Goal: Transaction & Acquisition: Purchase product/service

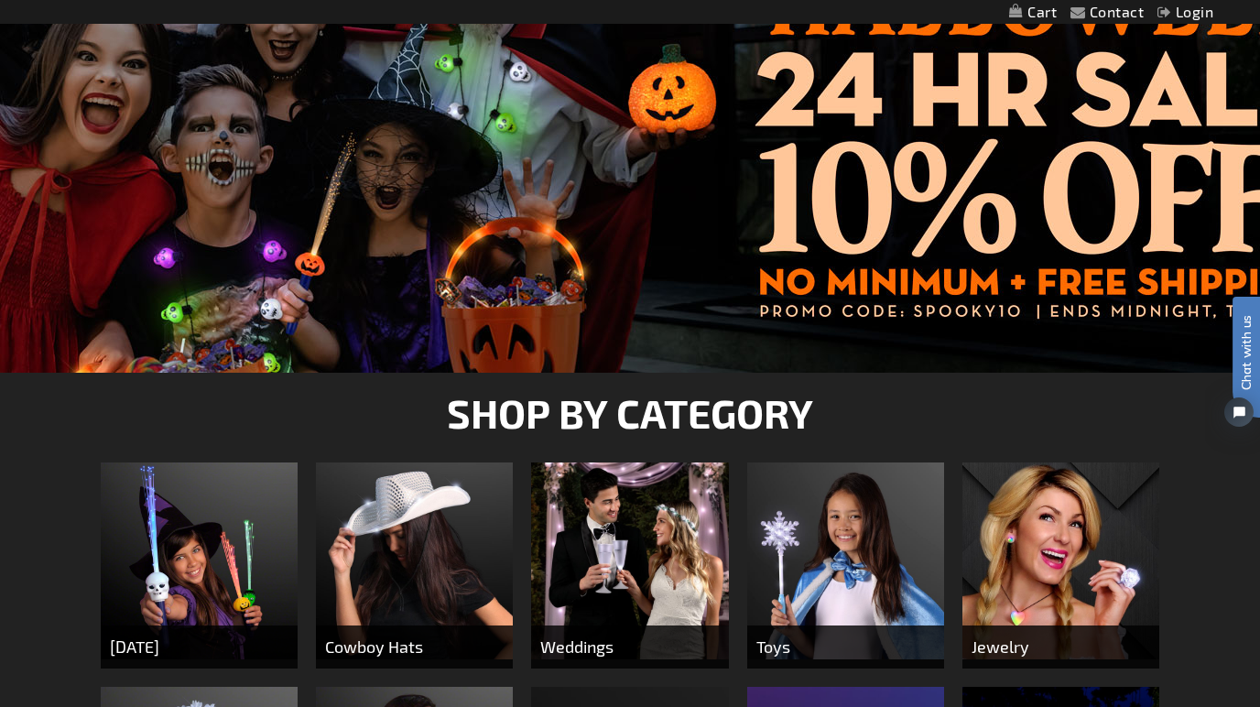
scroll to position [321, 0]
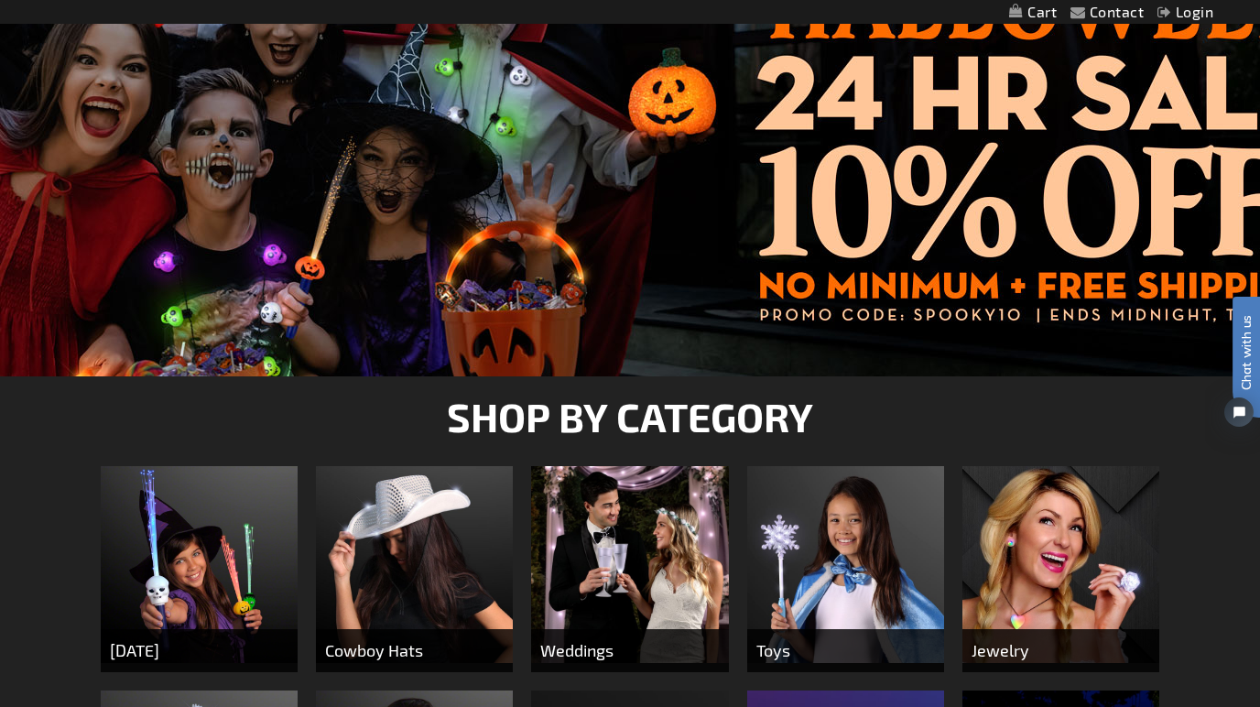
click at [941, 107] on div at bounding box center [630, 148] width 1260 height 458
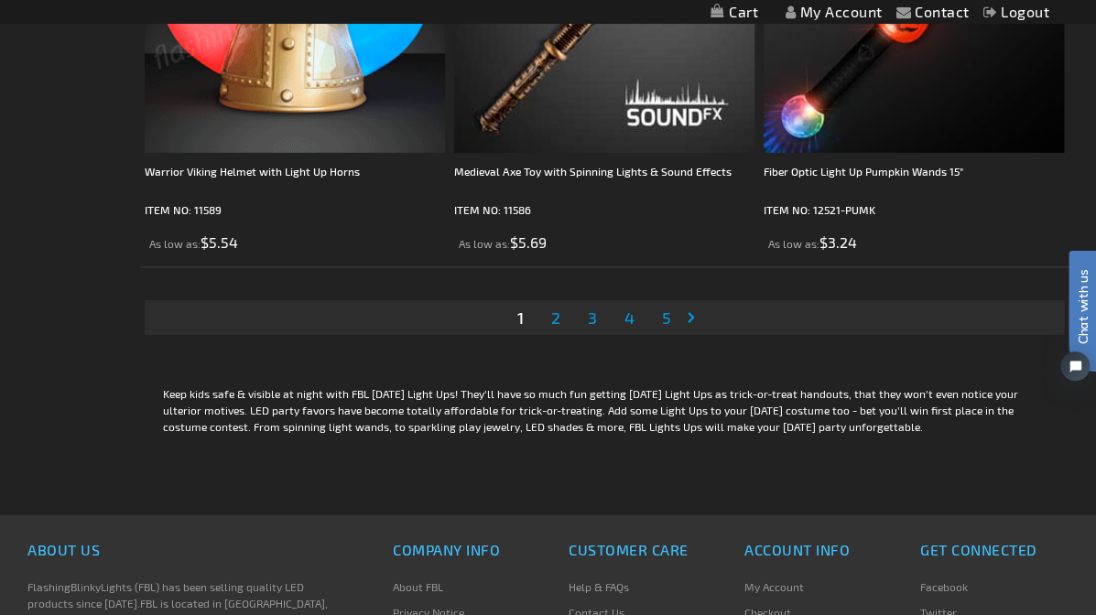
scroll to position [8608, 0]
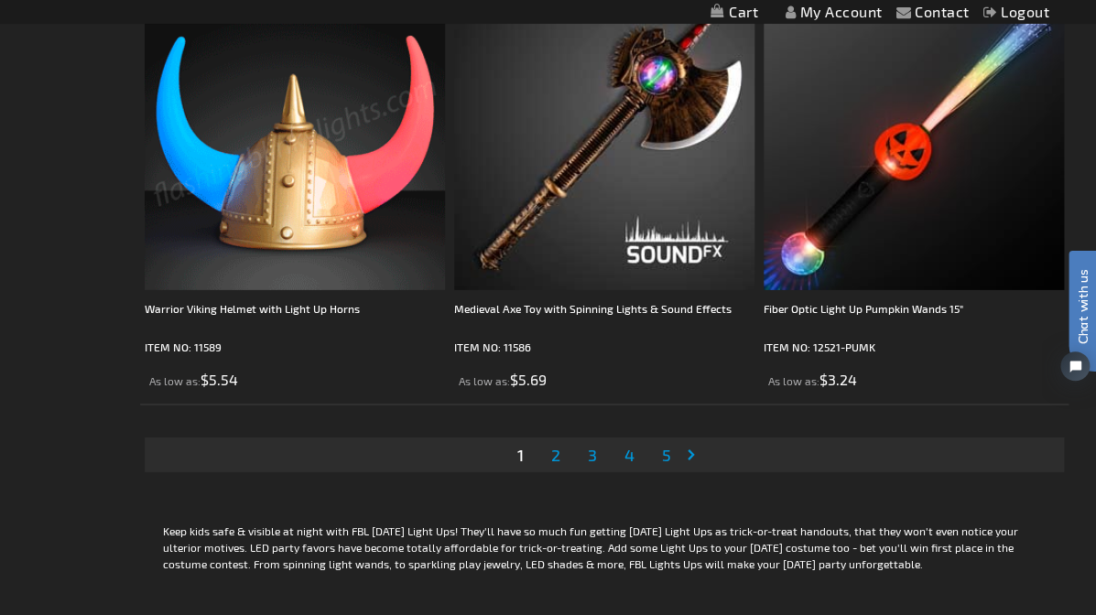
click at [557, 446] on span "2" at bounding box center [555, 455] width 9 height 20
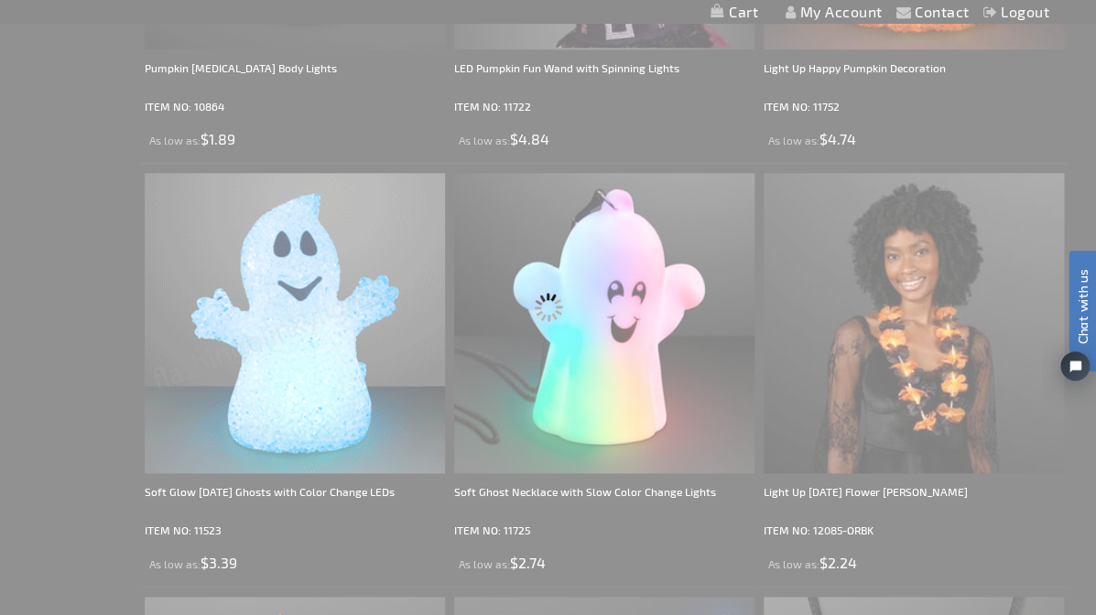
scroll to position [0, 0]
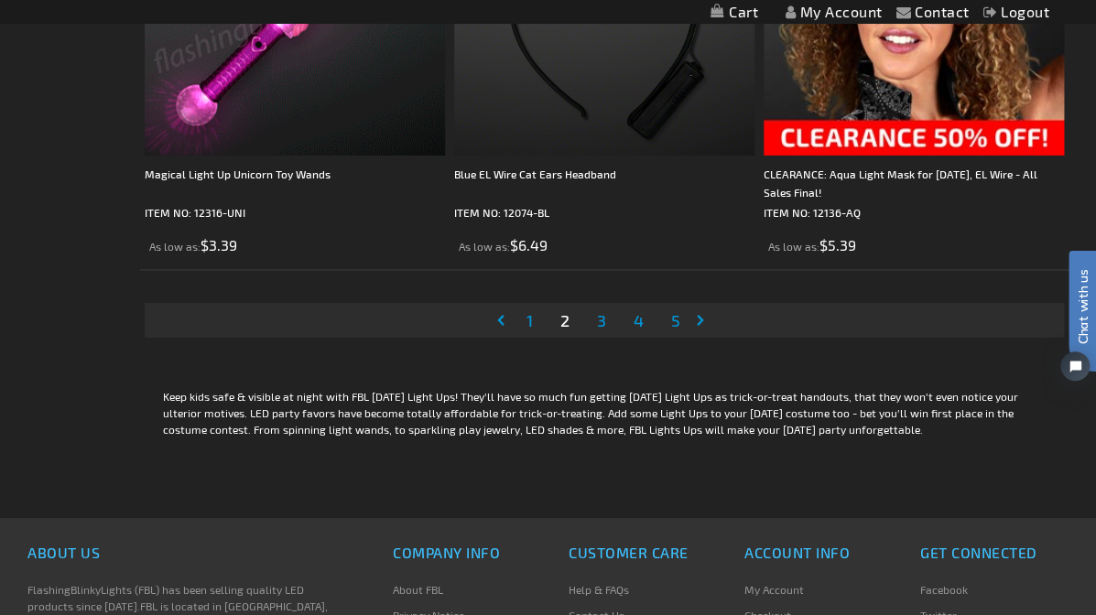
scroll to position [8745, 0]
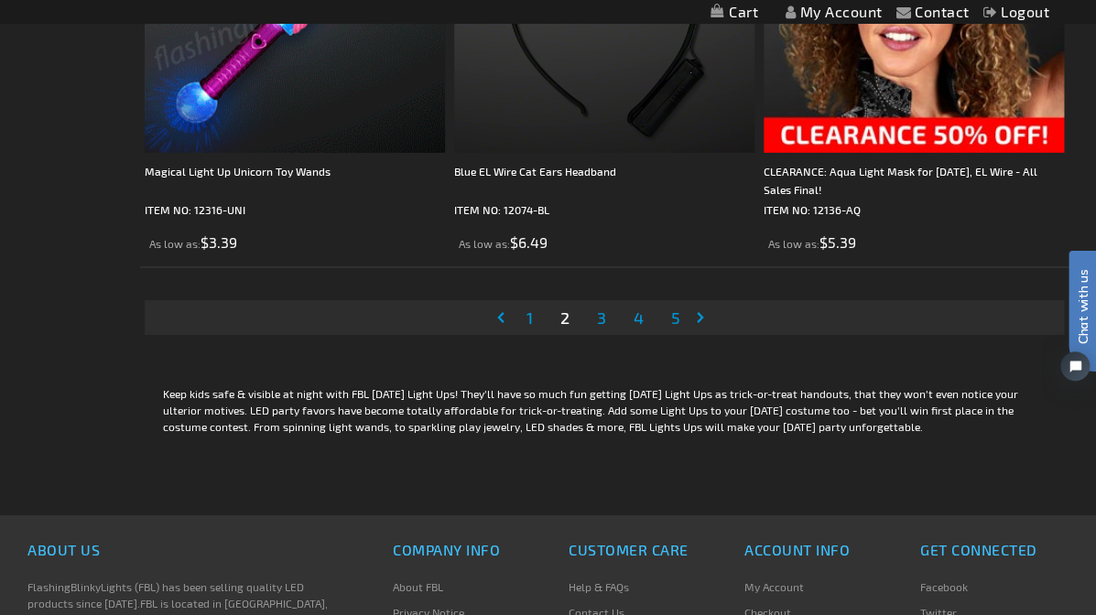
click at [602, 308] on span "3" at bounding box center [601, 318] width 9 height 20
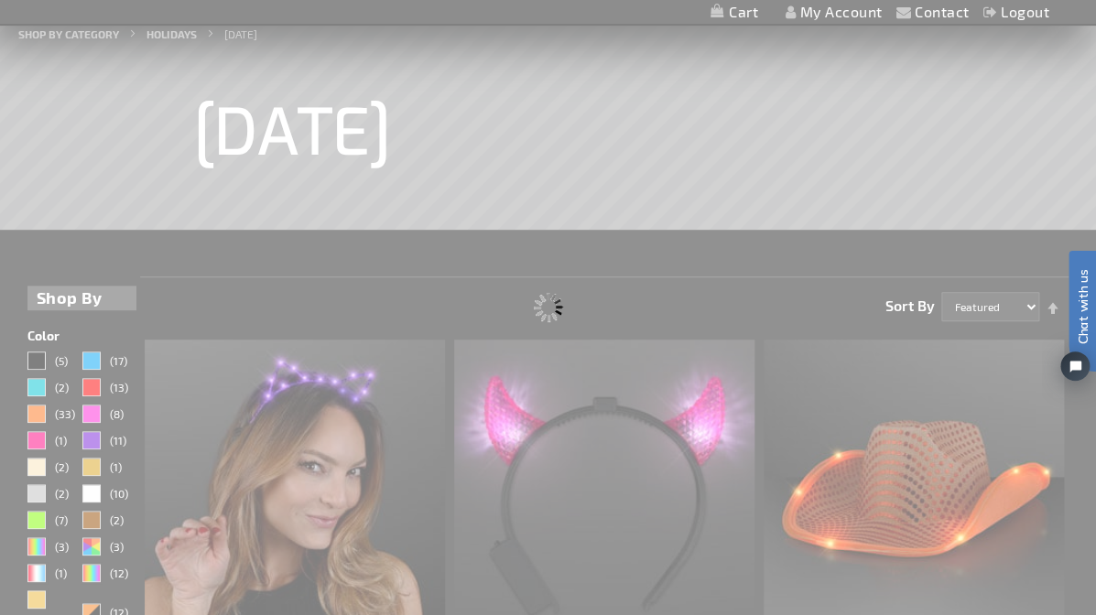
scroll to position [0, 0]
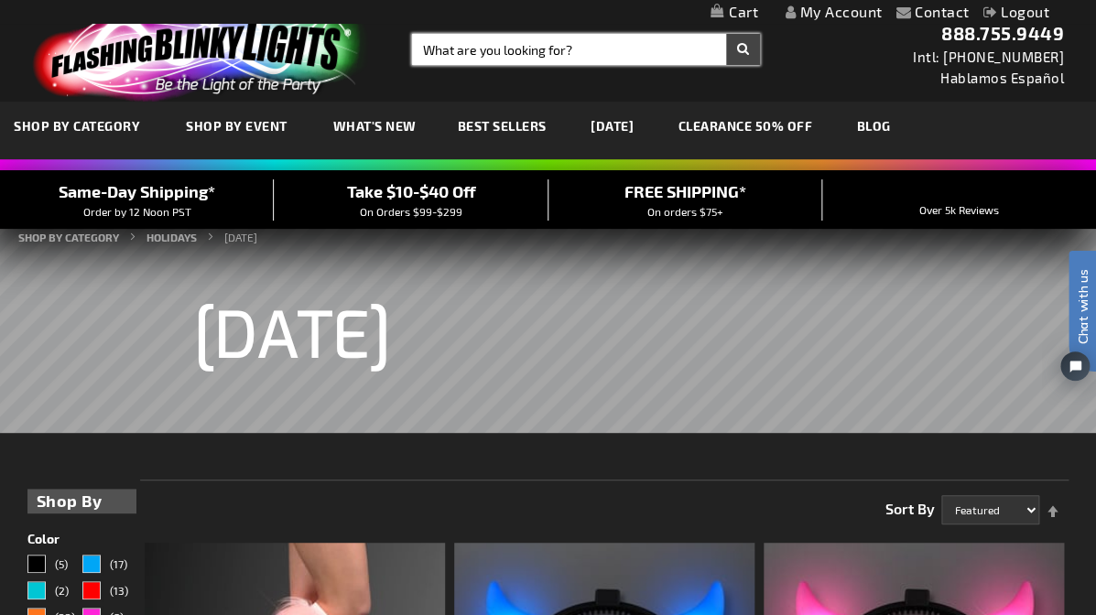
click at [471, 55] on input "Search" at bounding box center [586, 49] width 348 height 31
type input "q"
type input "squishy balls"
click at [741, 49] on button "Search" at bounding box center [743, 49] width 34 height 31
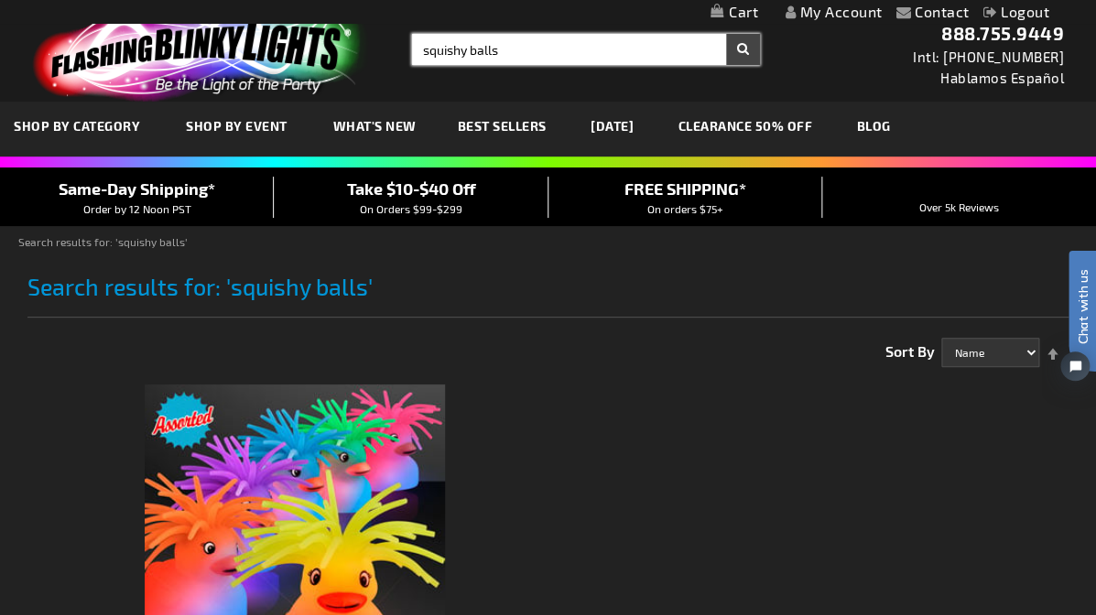
click at [471, 50] on input "squishy balls" at bounding box center [586, 49] width 348 height 31
type input "balls"
click at [741, 49] on button "Search" at bounding box center [743, 49] width 34 height 31
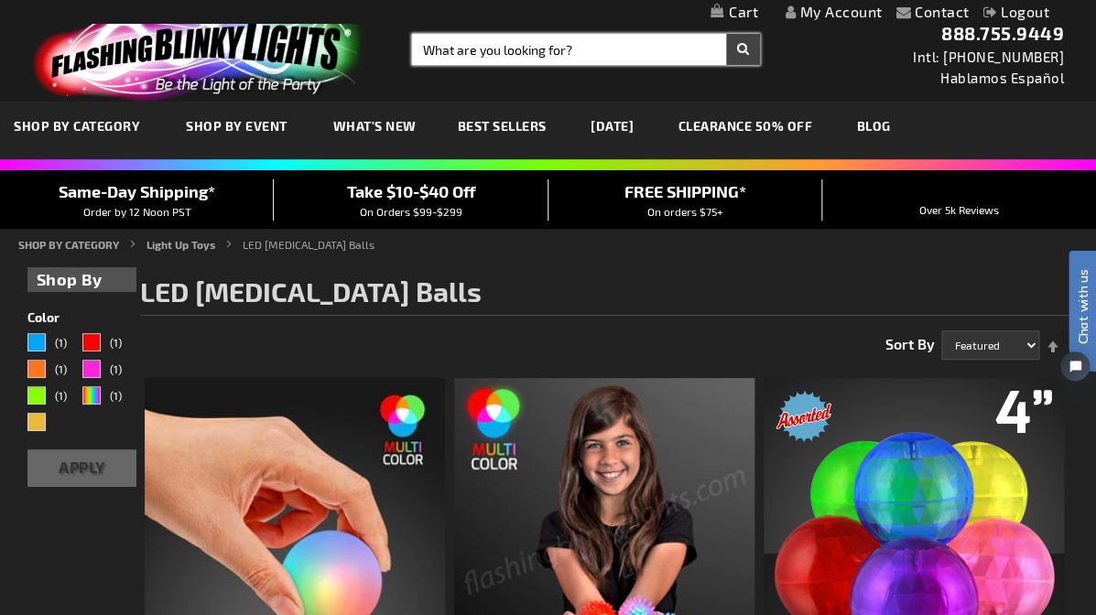
click at [572, 47] on input "Search" at bounding box center [586, 49] width 348 height 31
click at [592, 54] on input "Search" at bounding box center [586, 49] width 348 height 31
click at [568, 54] on input "Search" at bounding box center [586, 49] width 348 height 31
click at [571, 48] on input "Search" at bounding box center [586, 49] width 348 height 31
drag, startPoint x: 421, startPoint y: 49, endPoint x: 590, endPoint y: 58, distance: 169.6
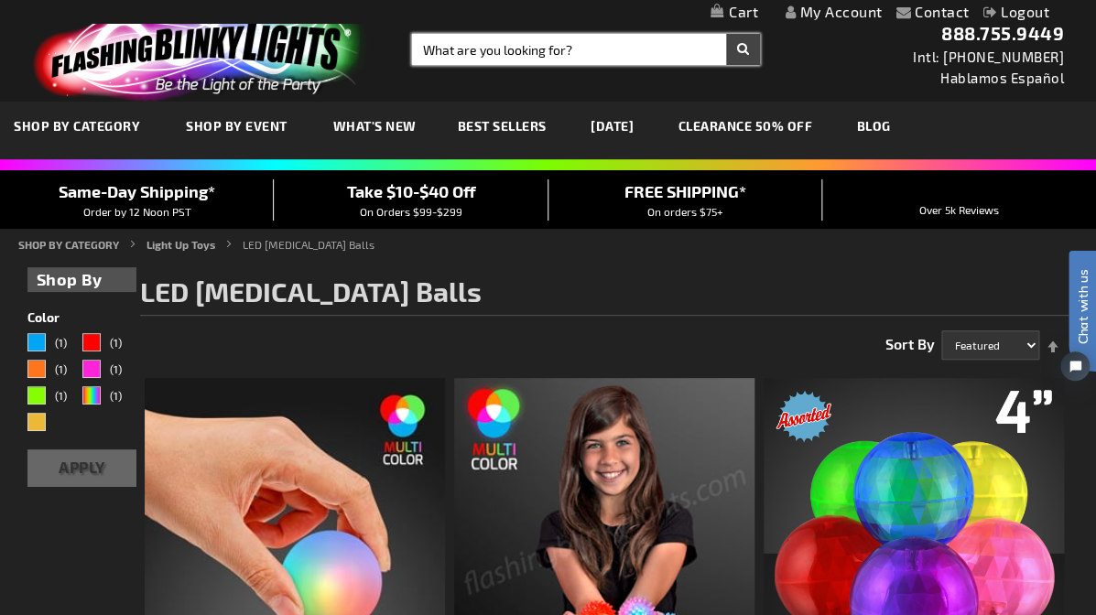
click at [590, 58] on input "Search" at bounding box center [586, 49] width 348 height 31
type input "12005"
click at [741, 49] on button "Search" at bounding box center [743, 49] width 34 height 31
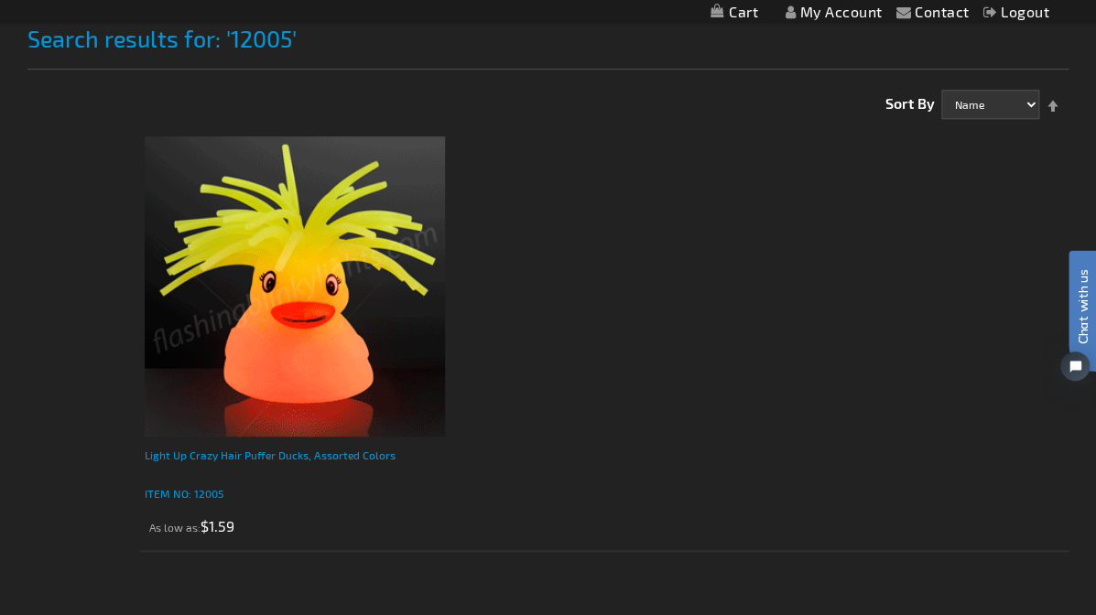
scroll to position [431, 0]
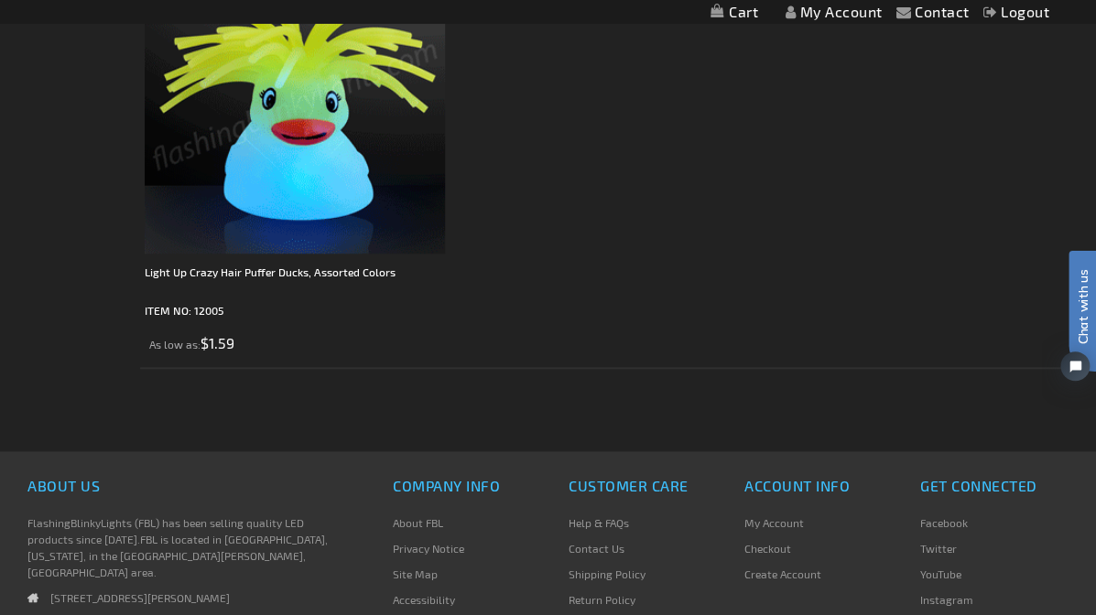
click at [287, 195] on img at bounding box center [295, 103] width 300 height 300
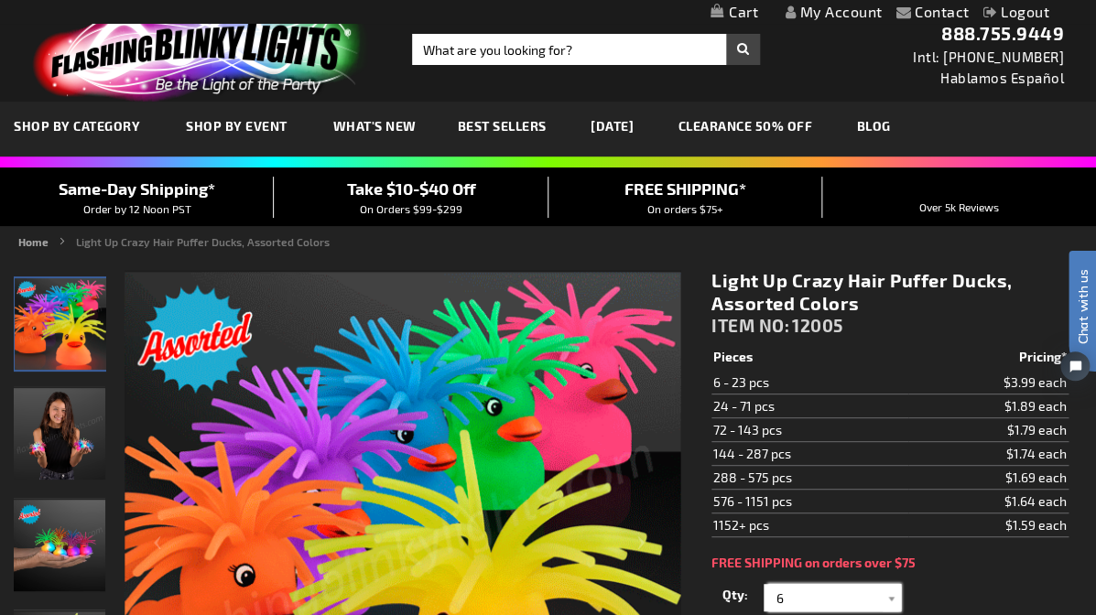
click at [793, 595] on input "6" at bounding box center [834, 597] width 133 height 27
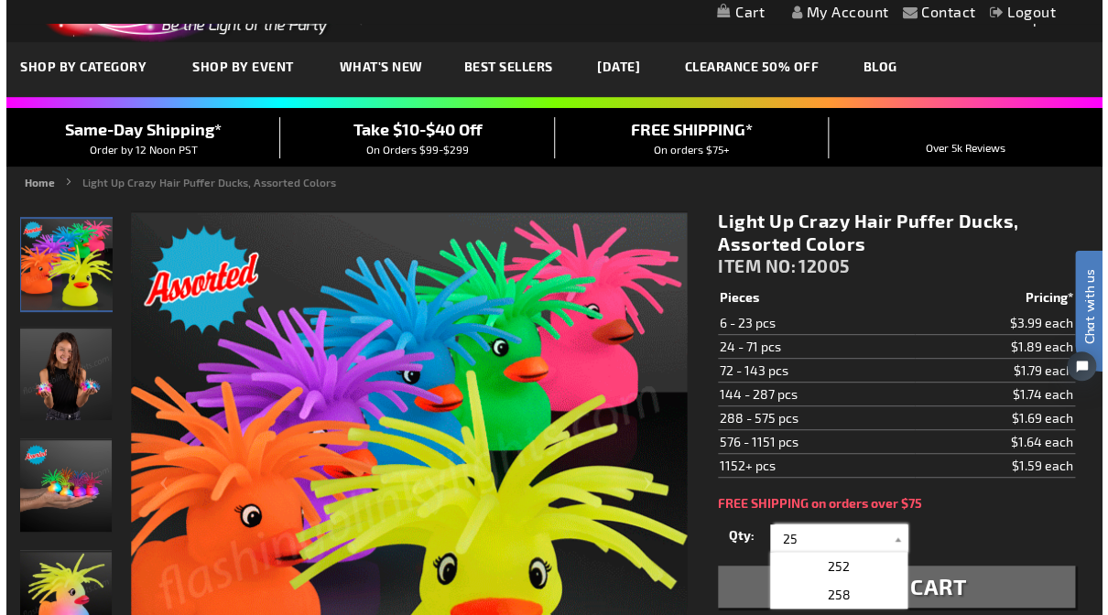
scroll to position [103, 0]
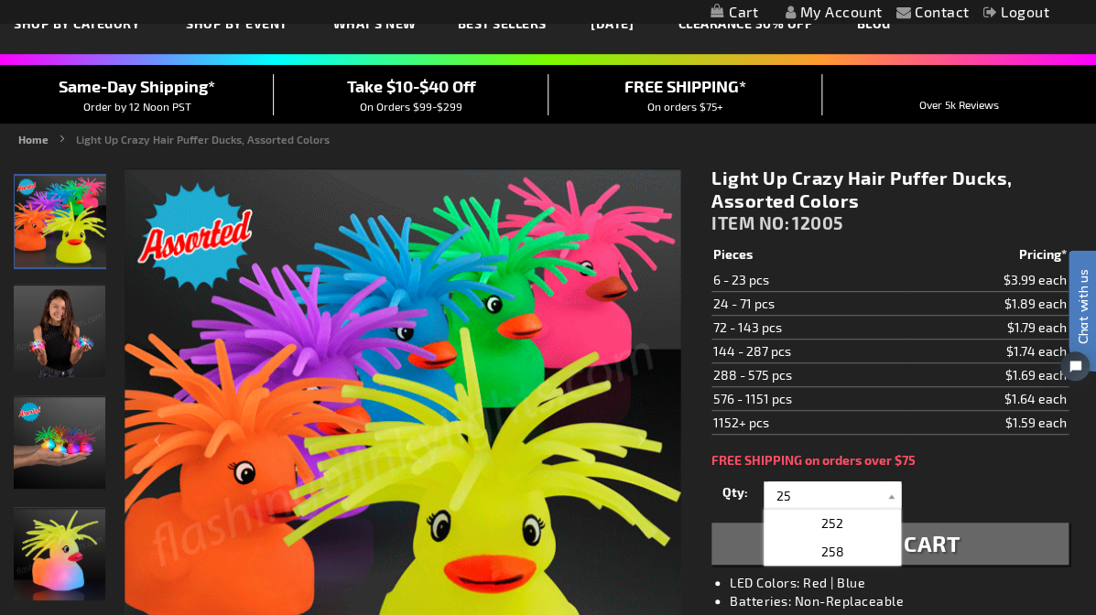
click at [927, 541] on span "Add to Cart" at bounding box center [889, 543] width 139 height 27
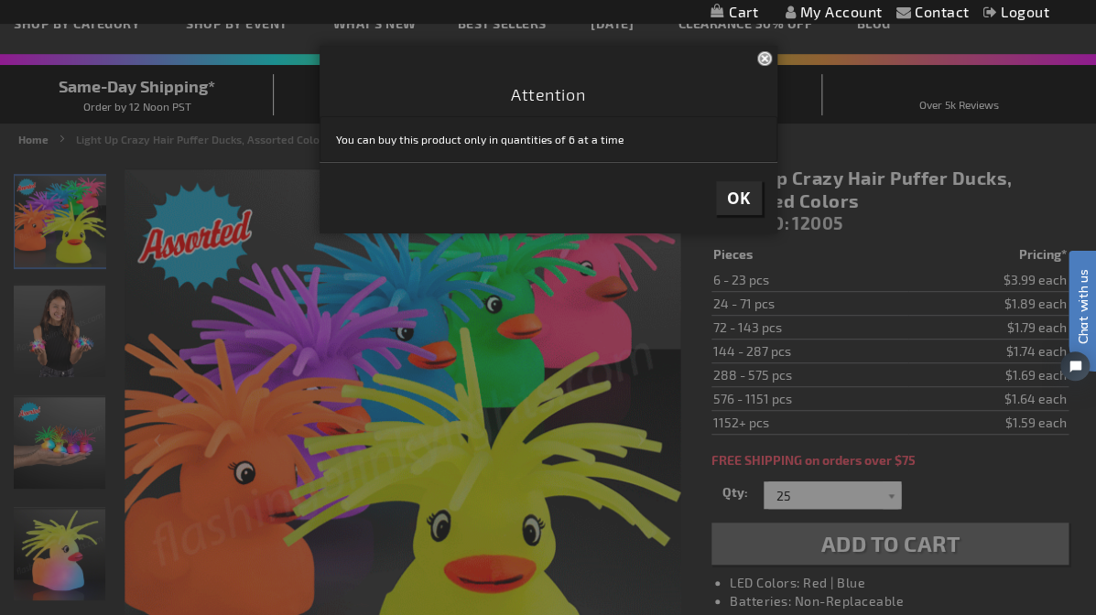
click at [796, 488] on div at bounding box center [548, 307] width 1096 height 615
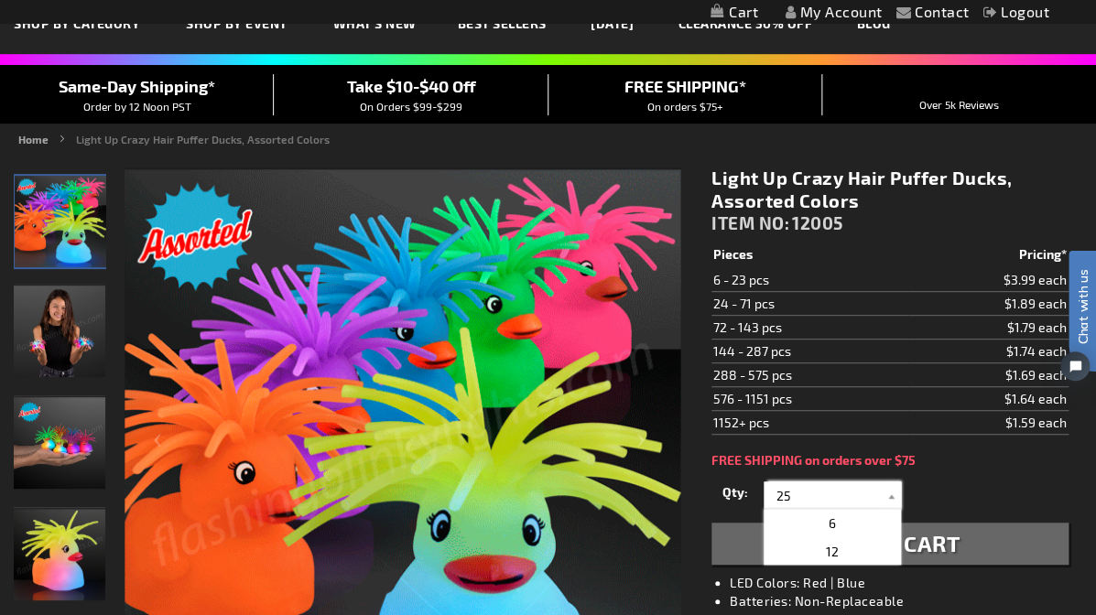
click at [795, 490] on input "25" at bounding box center [834, 495] width 133 height 27
type input "2"
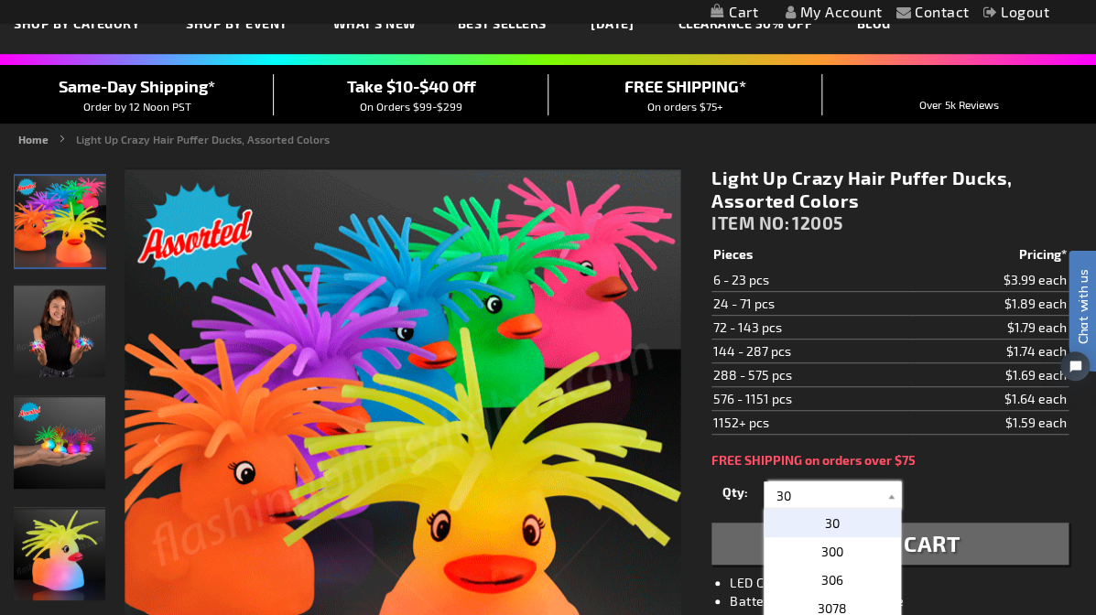
type input "30"
click at [828, 515] on span "30" at bounding box center [832, 523] width 15 height 16
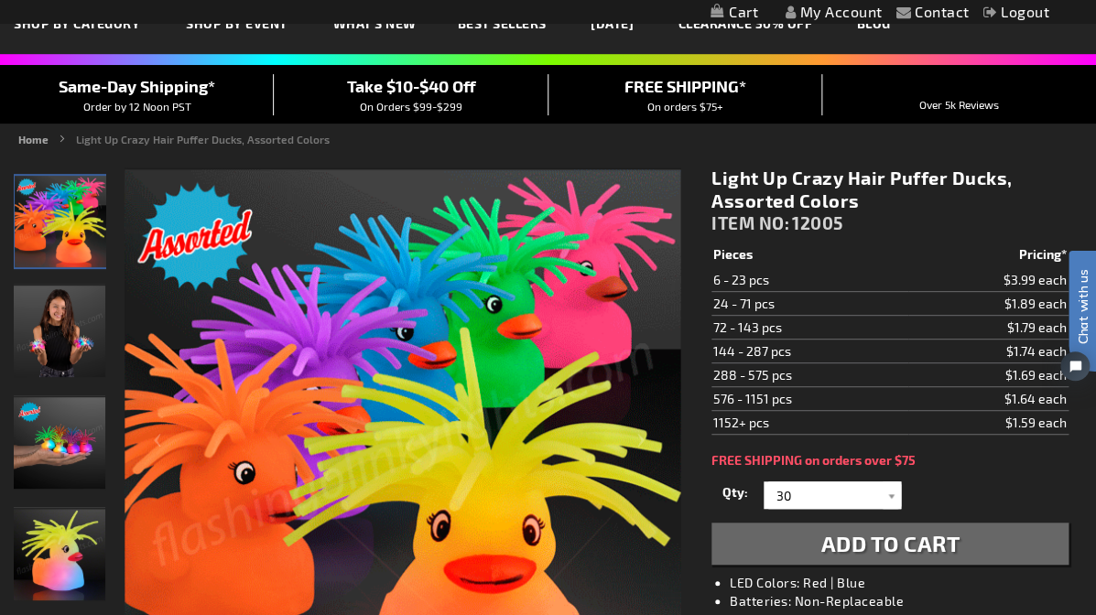
click at [842, 534] on span "Add to Cart" at bounding box center [889, 543] width 139 height 27
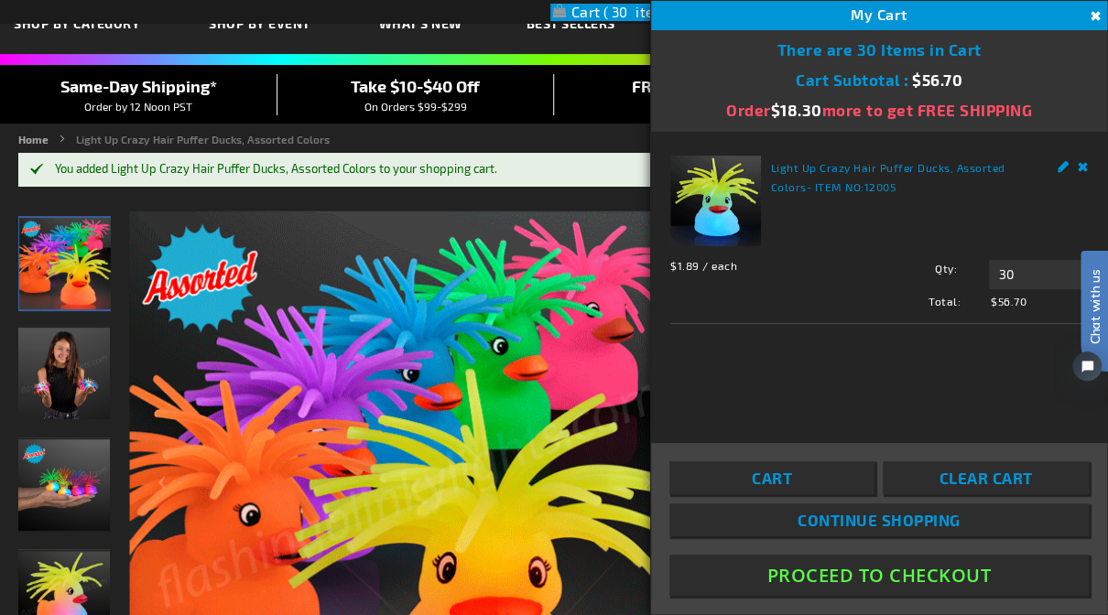
click at [867, 511] on span "Continue Shopping" at bounding box center [878, 520] width 163 height 18
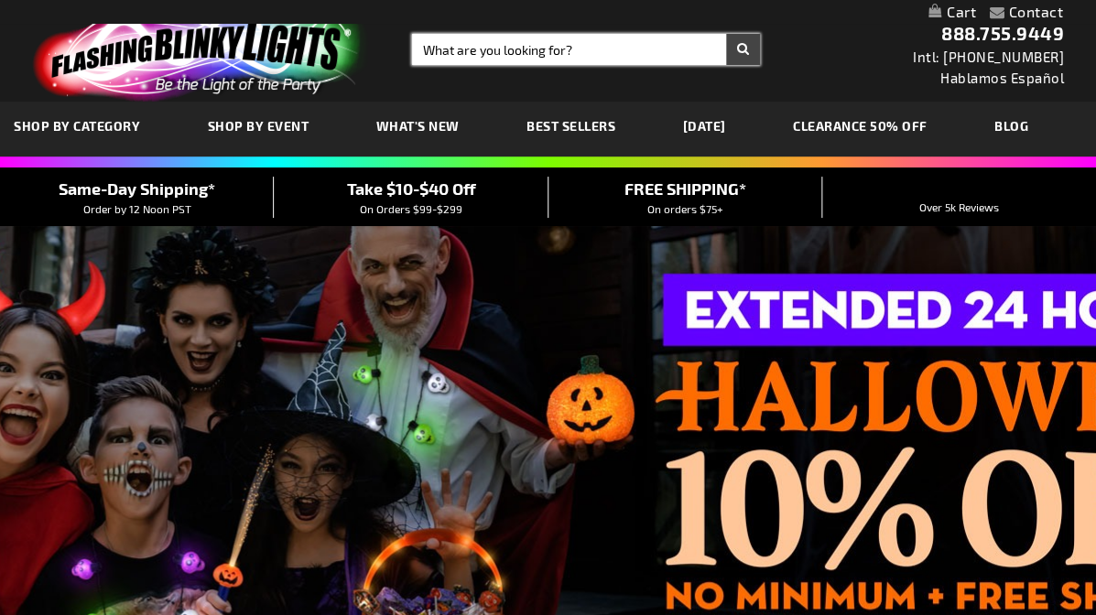
click at [557, 48] on input "Search" at bounding box center [586, 49] width 348 height 31
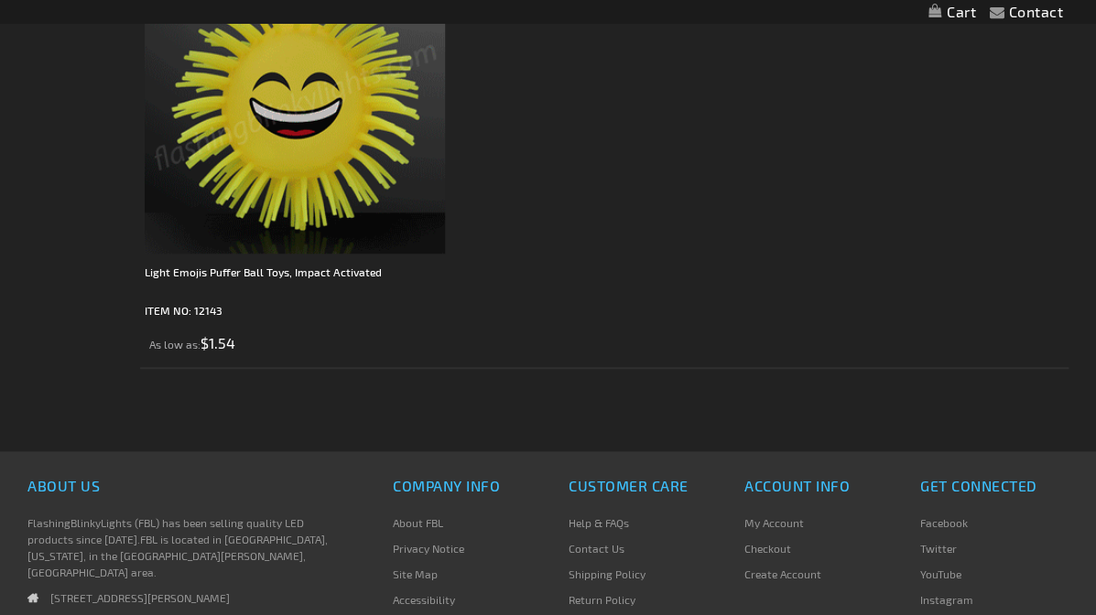
click at [272, 179] on img at bounding box center [295, 103] width 300 height 300
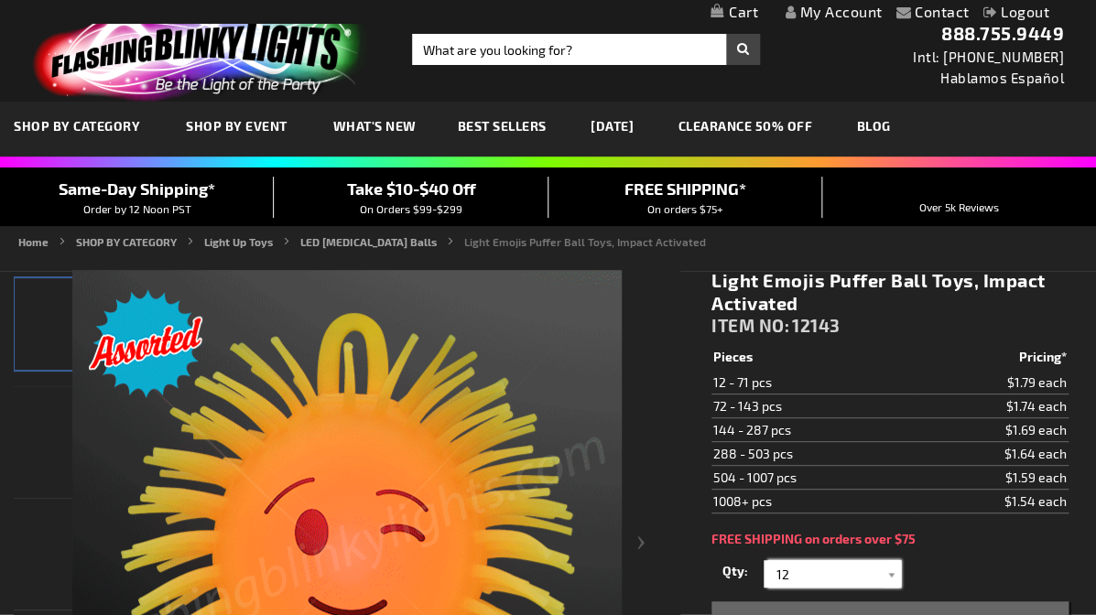
click at [792, 570] on input "12" at bounding box center [834, 573] width 133 height 27
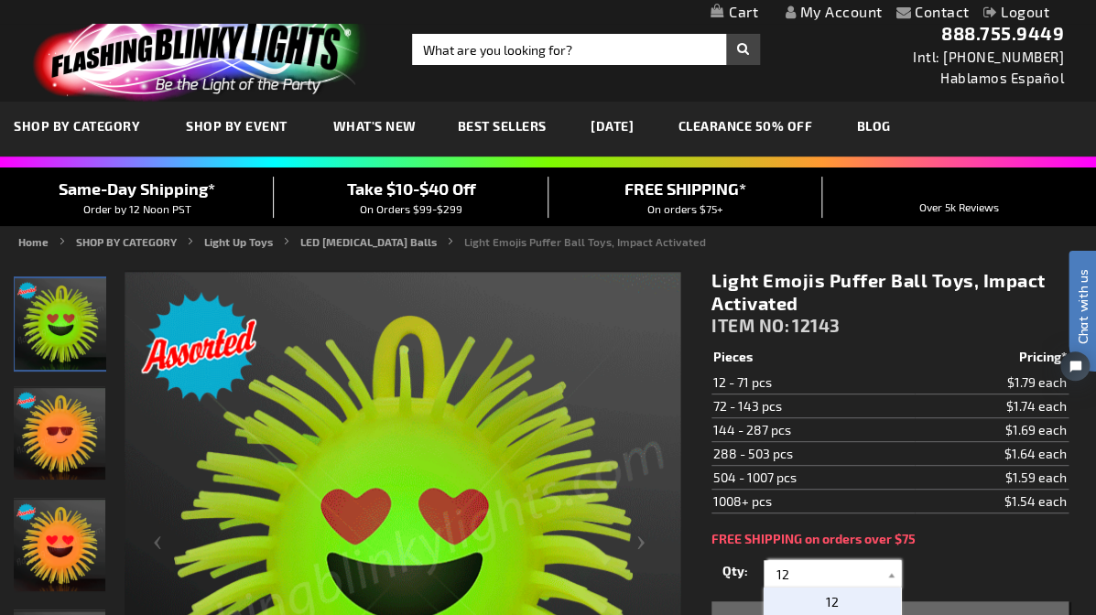
type input "1"
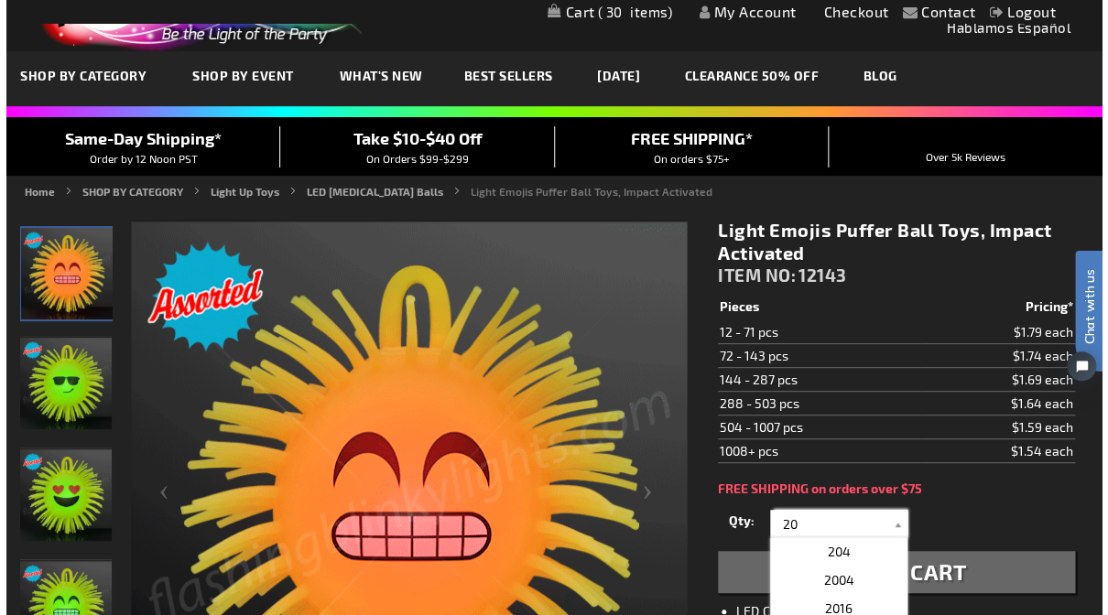
scroll to position [54, 0]
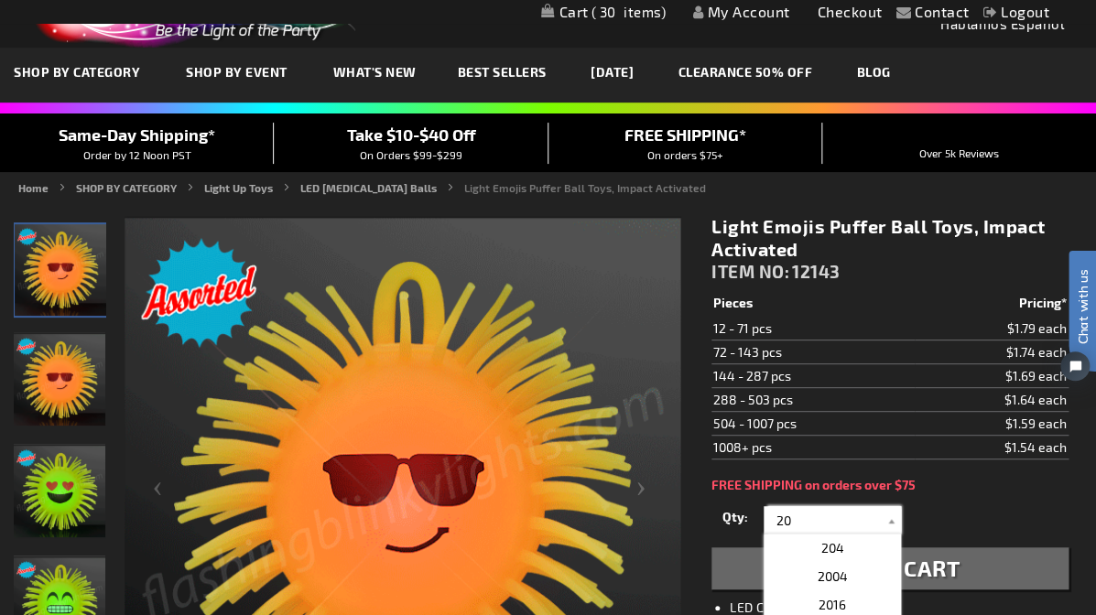
type input "2"
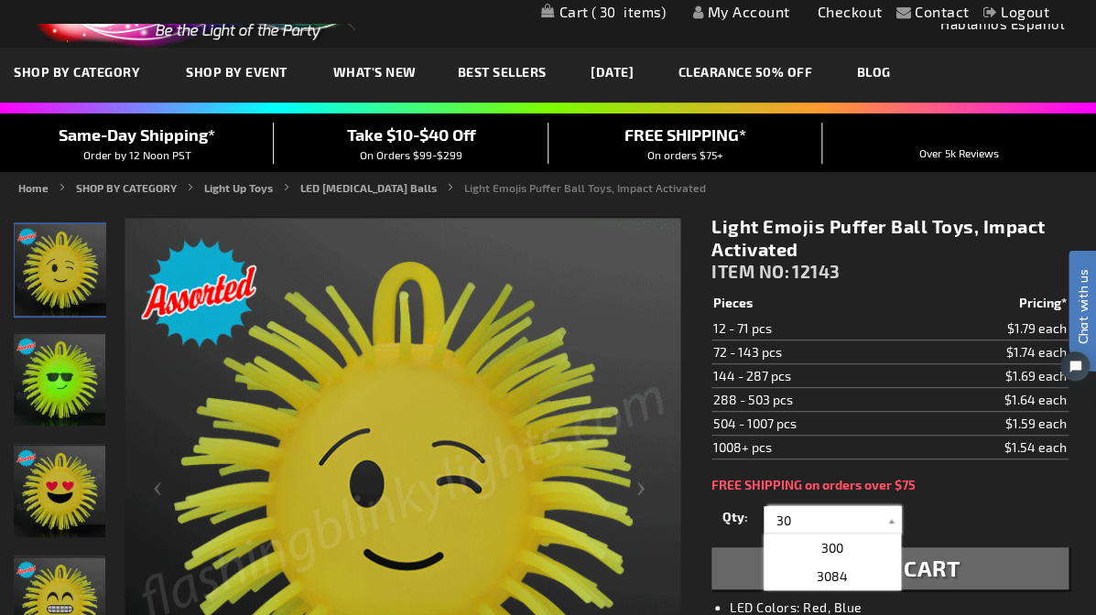
type input "3"
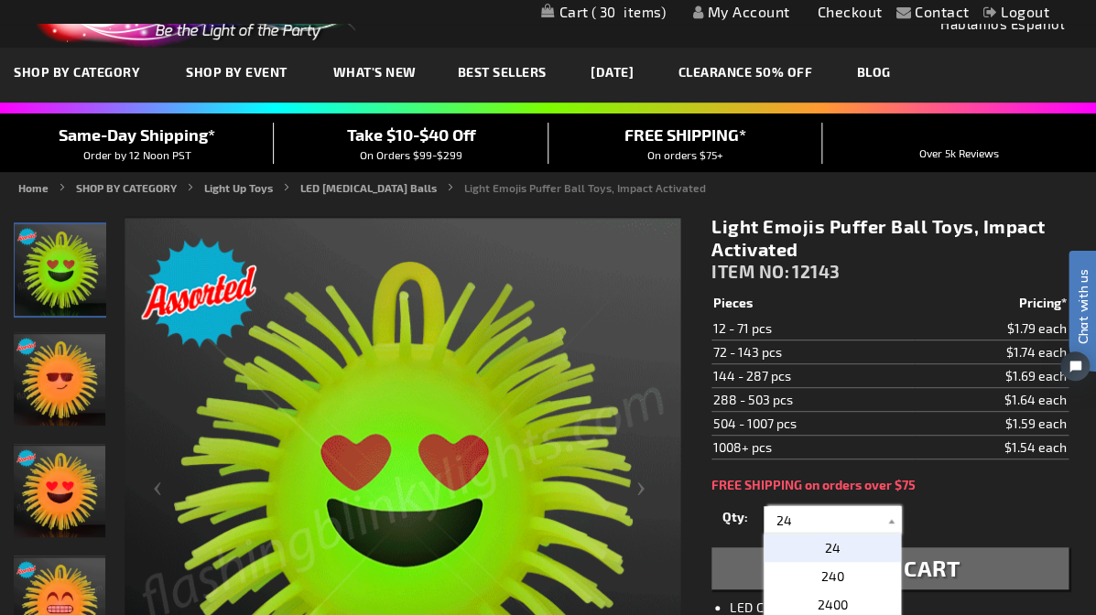
type input "24"
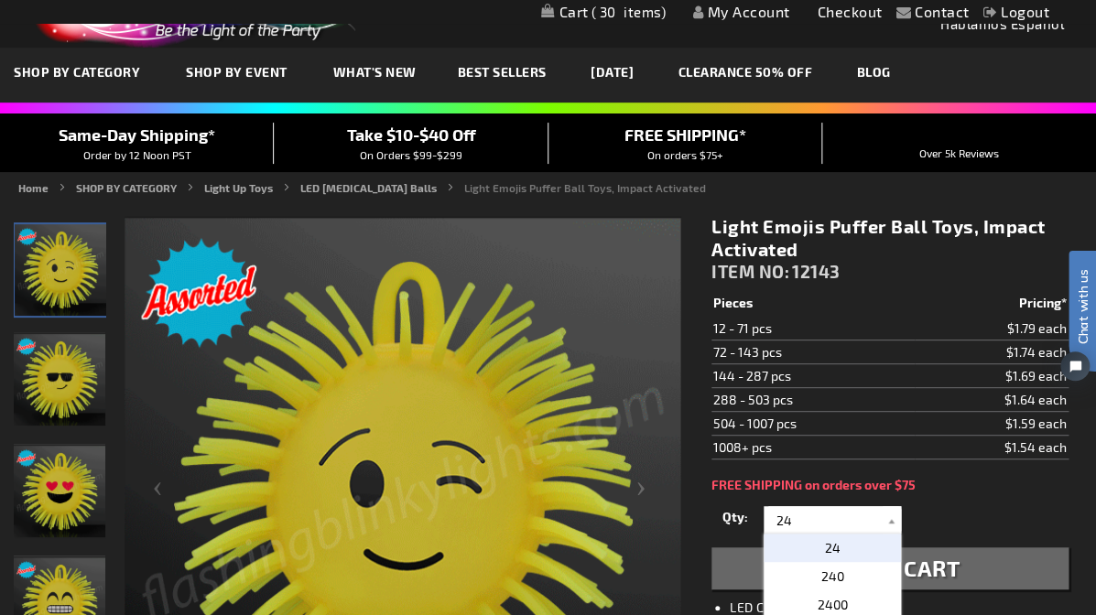
click at [828, 546] on span "24" at bounding box center [832, 548] width 16 height 16
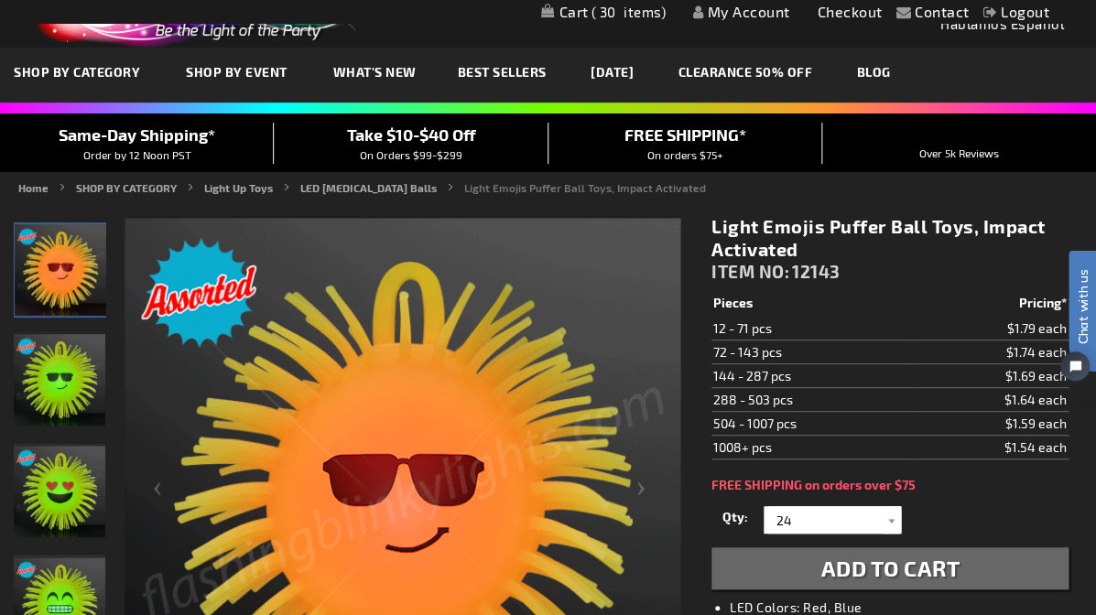
click at [884, 561] on span "Add to Cart" at bounding box center [889, 568] width 139 height 27
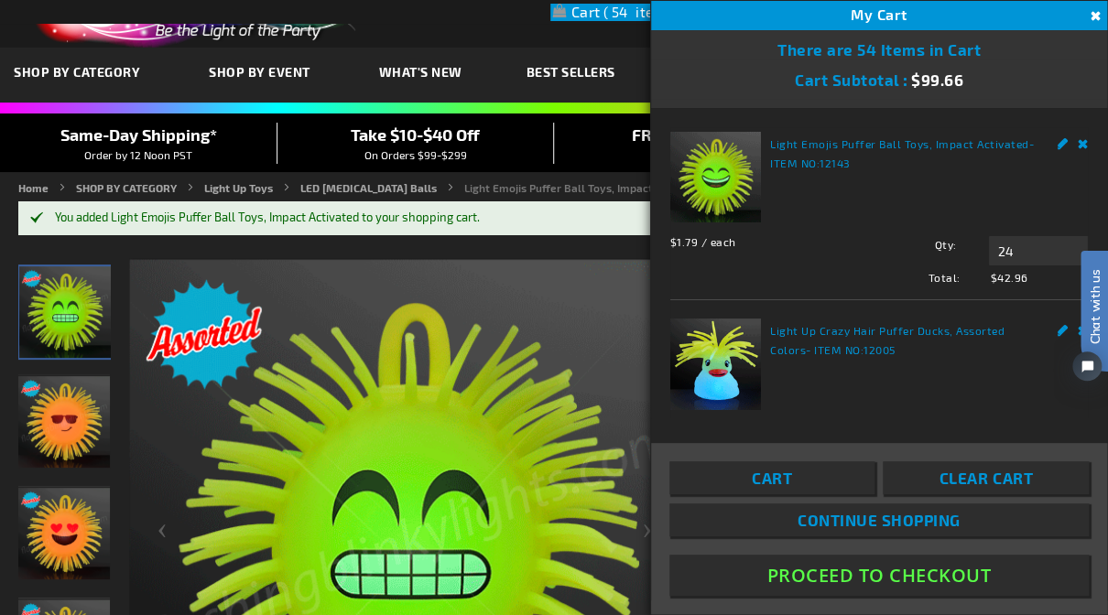
click at [827, 511] on span "Continue Shopping" at bounding box center [878, 520] width 163 height 18
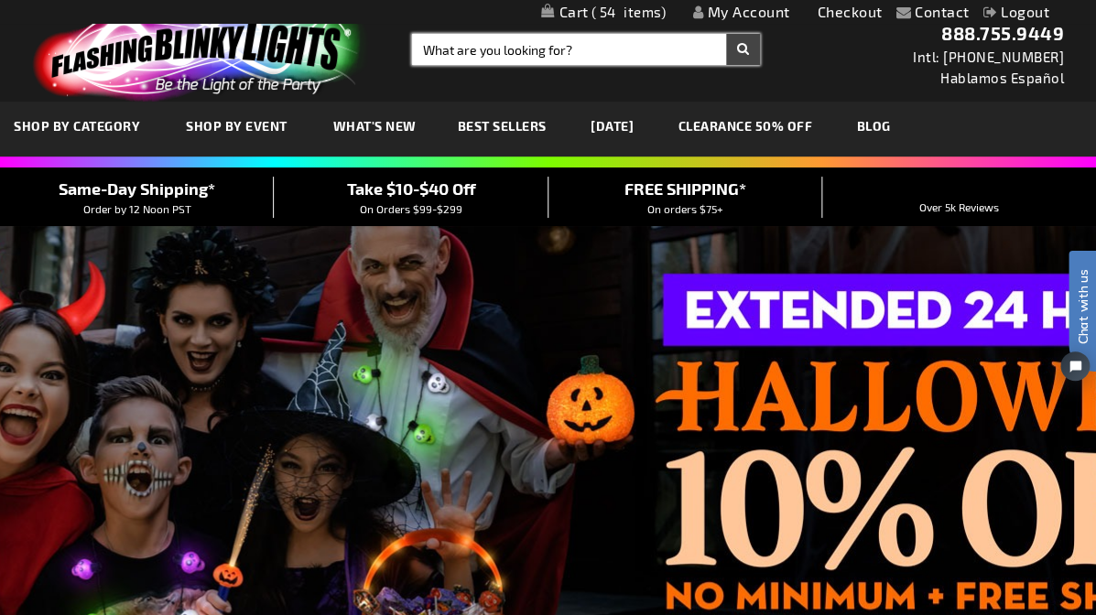
click at [470, 51] on input "Search" at bounding box center [586, 49] width 348 height 31
type input "12529"
click at [741, 49] on button "Search" at bounding box center [743, 49] width 34 height 31
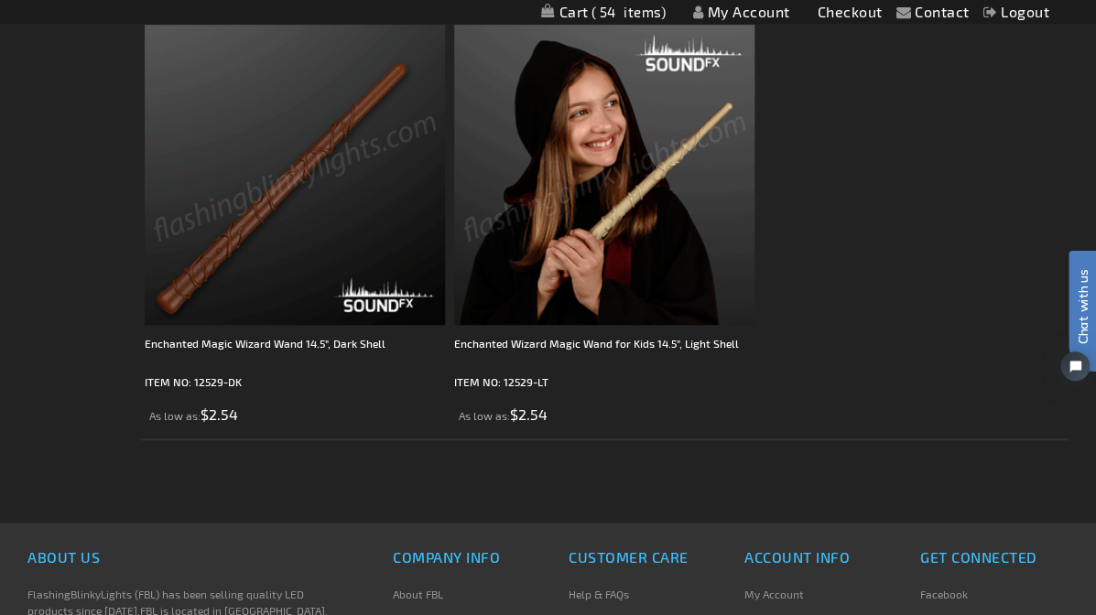
click at [655, 207] on img at bounding box center [604, 175] width 300 height 300
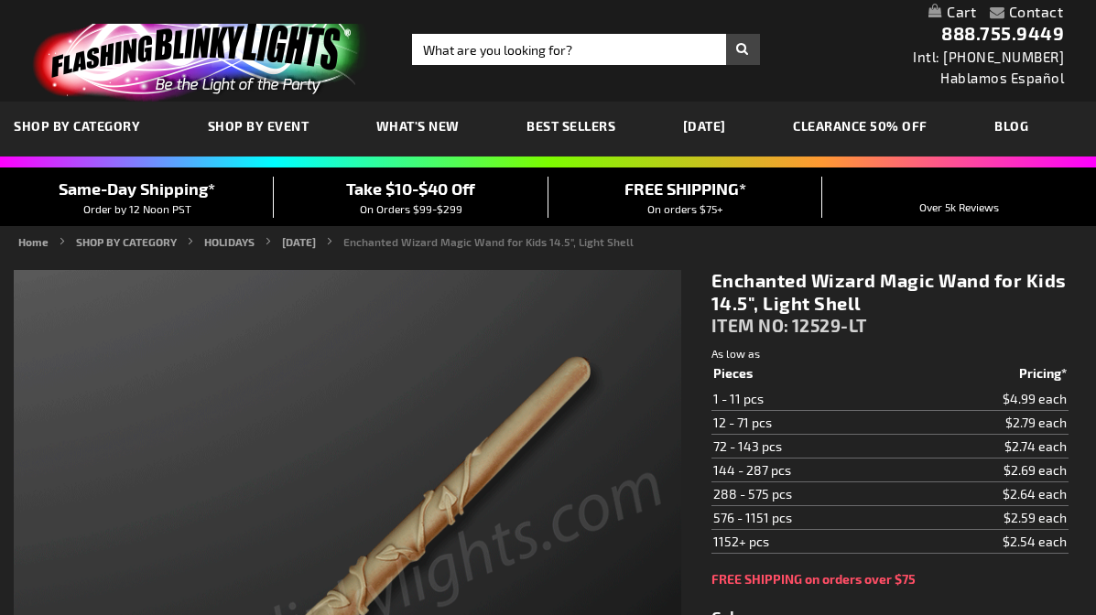
type input "5633"
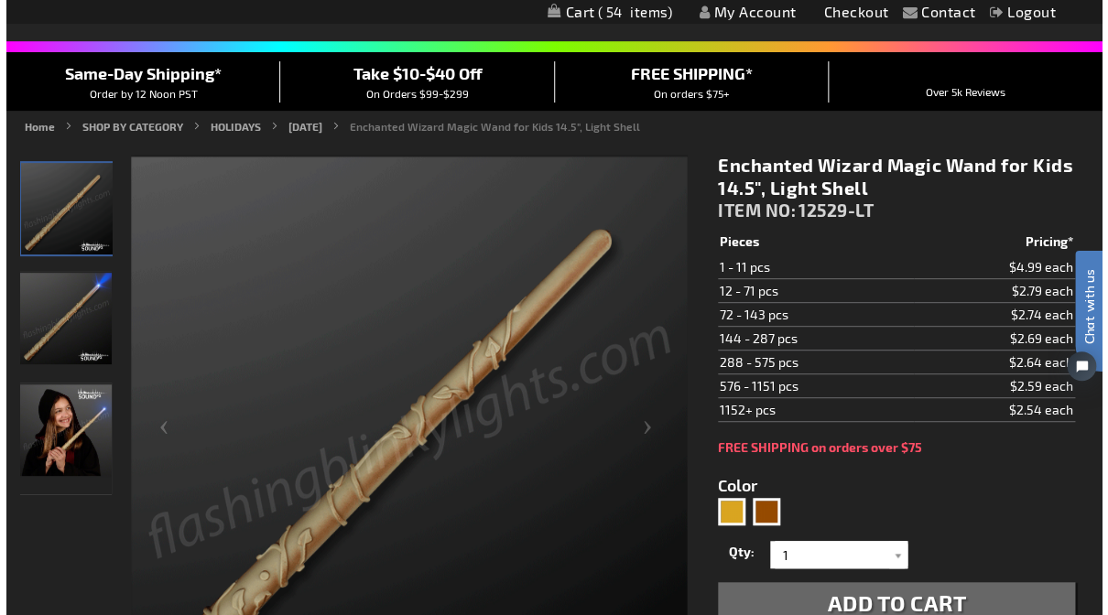
scroll to position [150, 0]
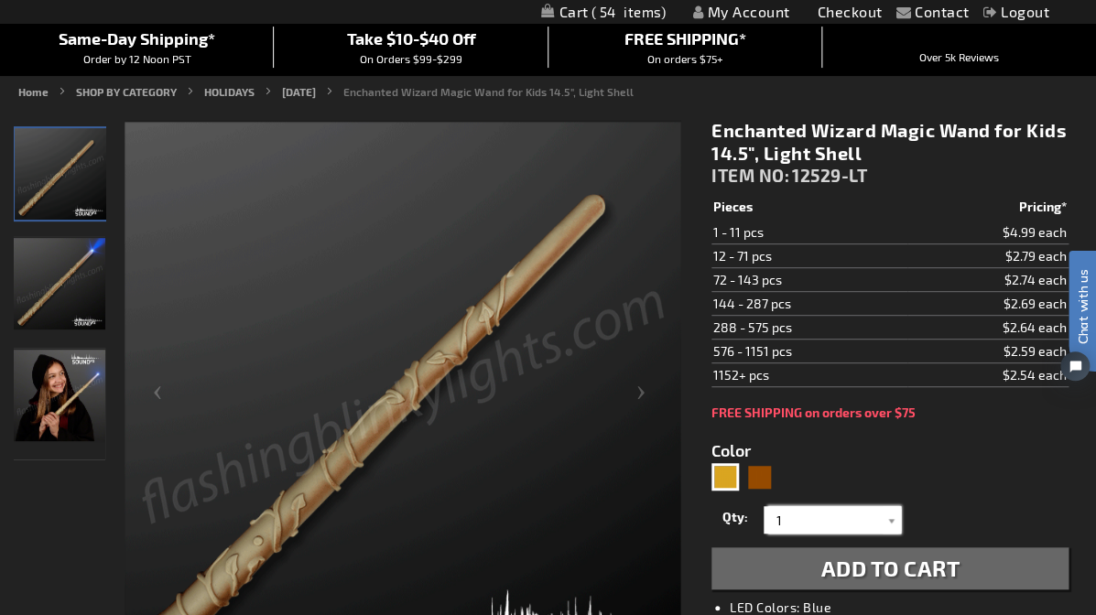
click at [795, 514] on input "1" at bounding box center [834, 519] width 133 height 27
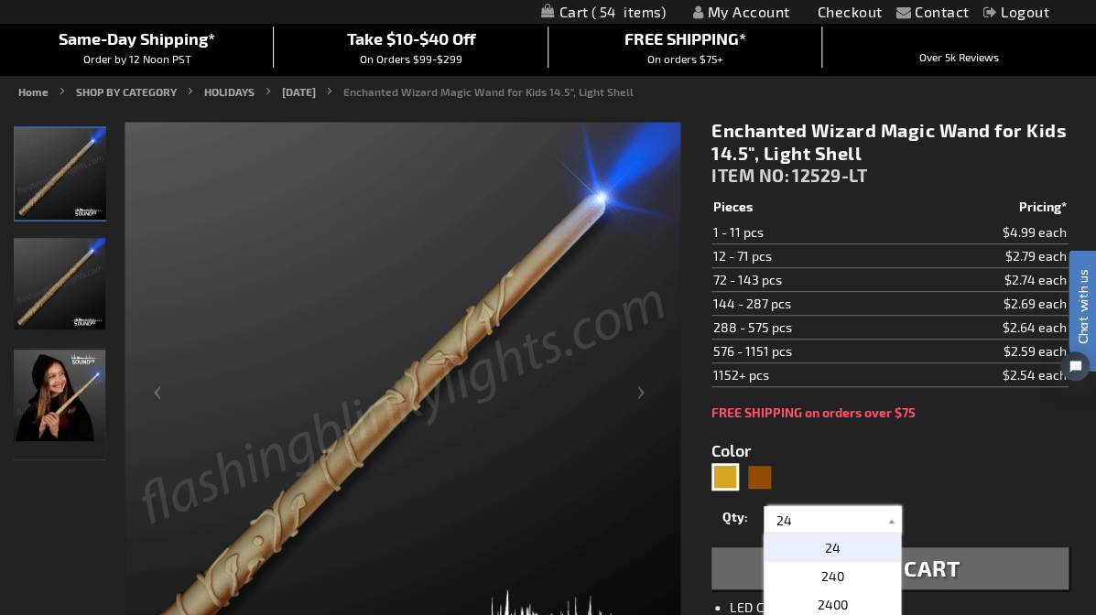
type input "24"
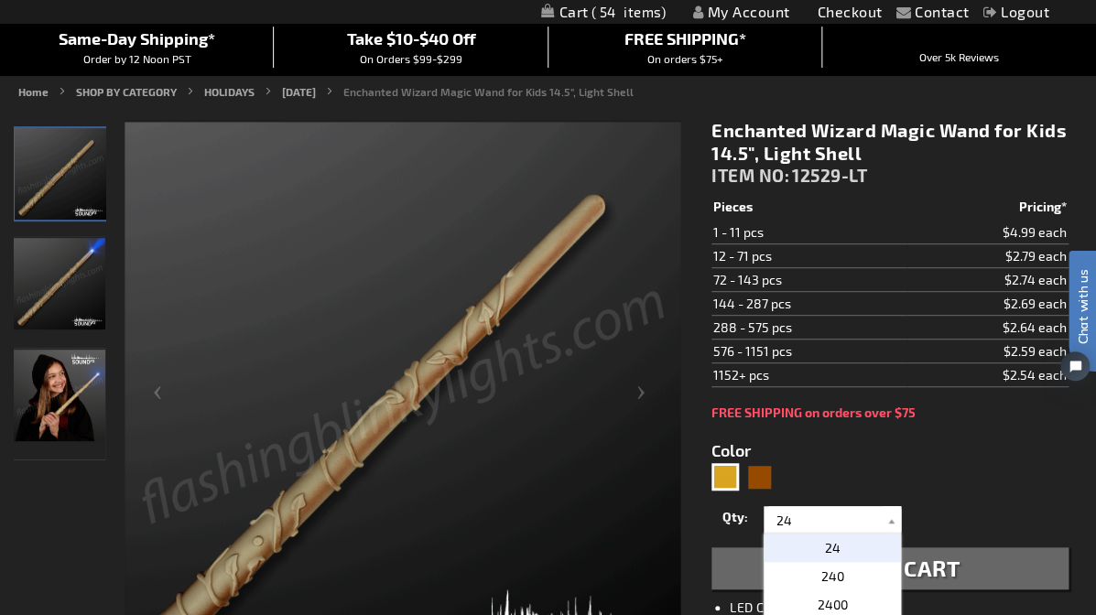
click at [821, 544] on p "24" at bounding box center [831, 548] width 137 height 28
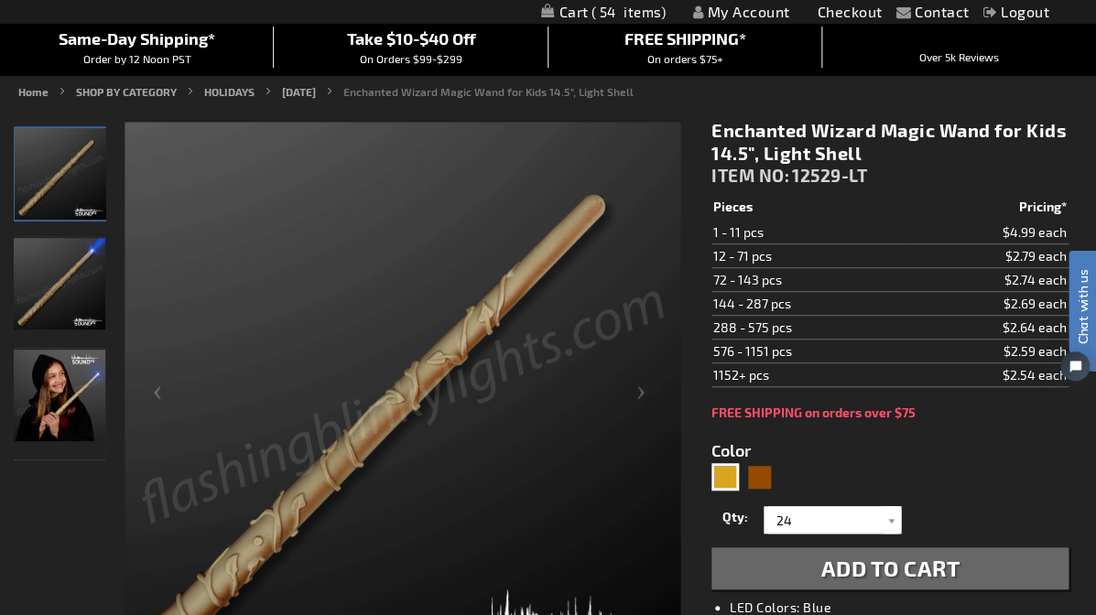
click at [860, 560] on span "Add to Cart" at bounding box center [889, 568] width 139 height 27
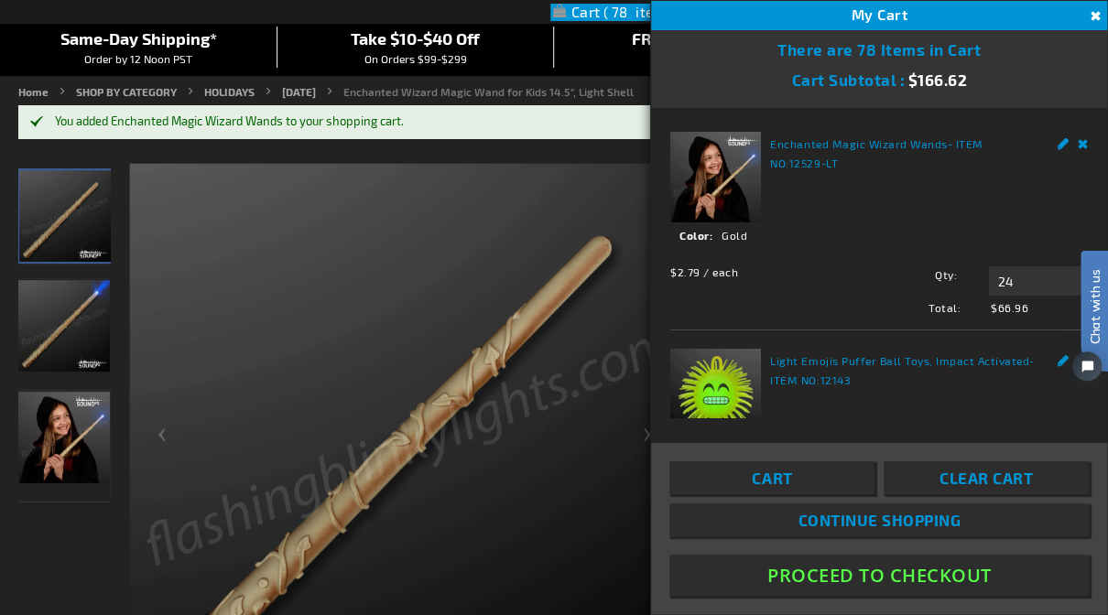
click at [836, 515] on span "Continue Shopping" at bounding box center [878, 520] width 163 height 18
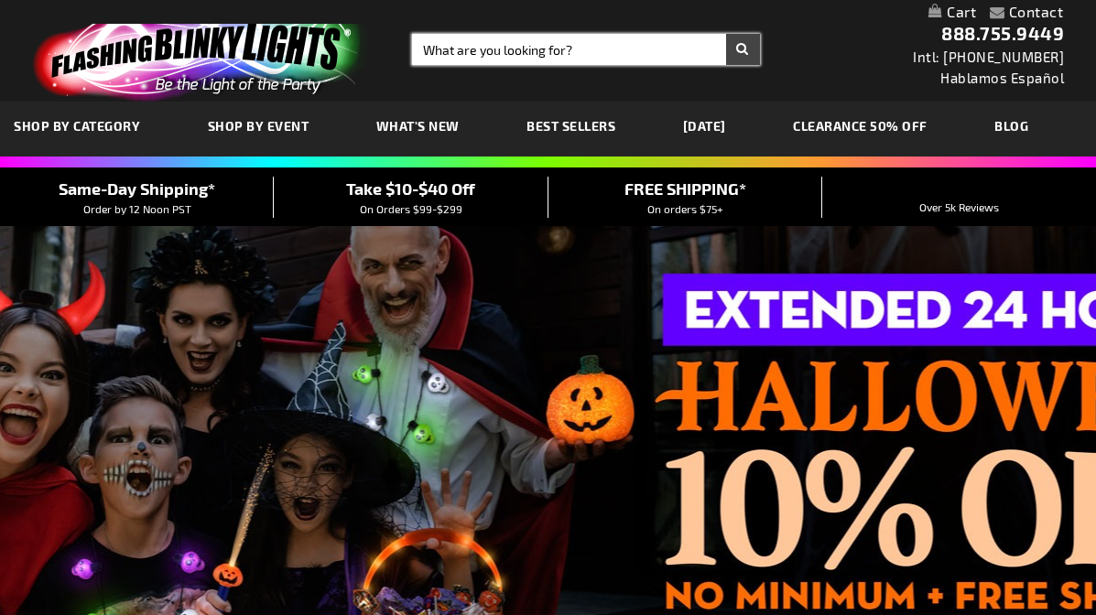
click at [513, 51] on input "Search" at bounding box center [586, 49] width 348 height 31
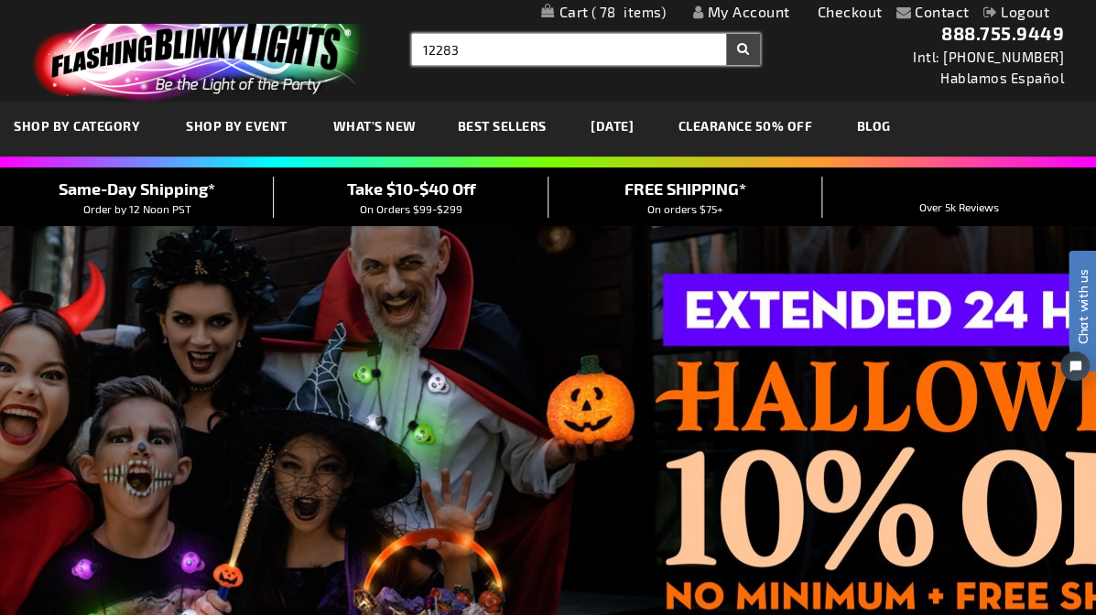
type input "12283"
click at [741, 49] on button "Search" at bounding box center [743, 49] width 34 height 31
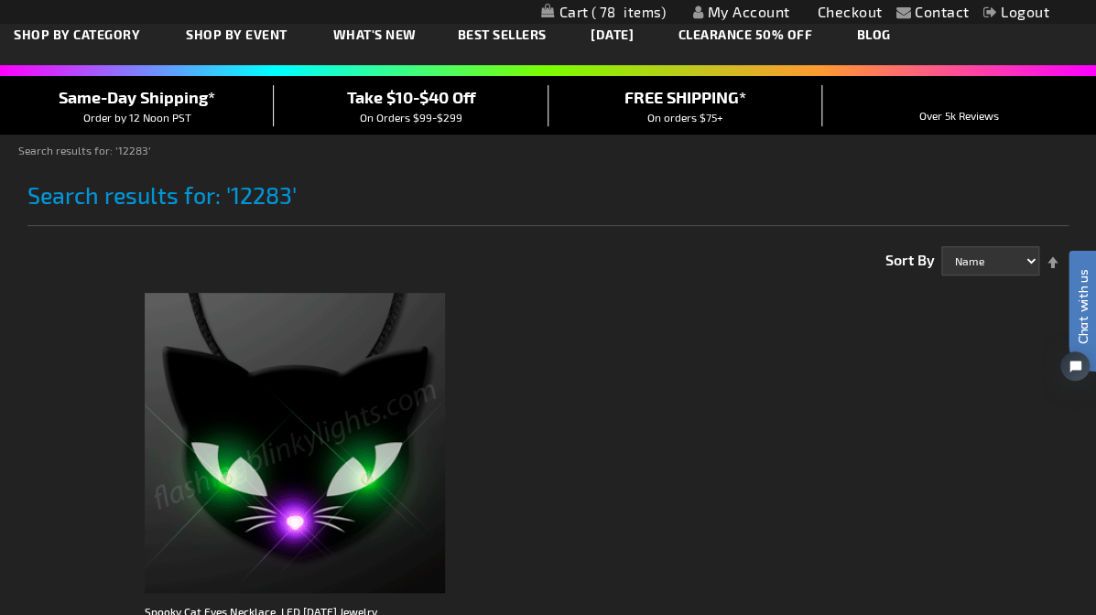
click at [372, 415] on img at bounding box center [295, 443] width 300 height 300
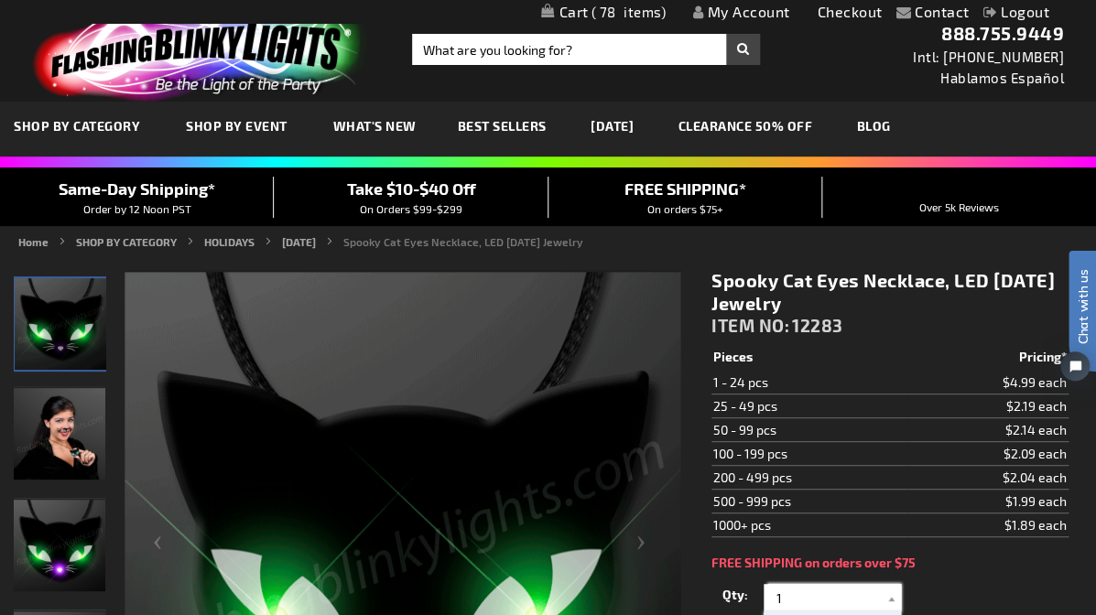
click at [793, 592] on input "1" at bounding box center [834, 597] width 133 height 27
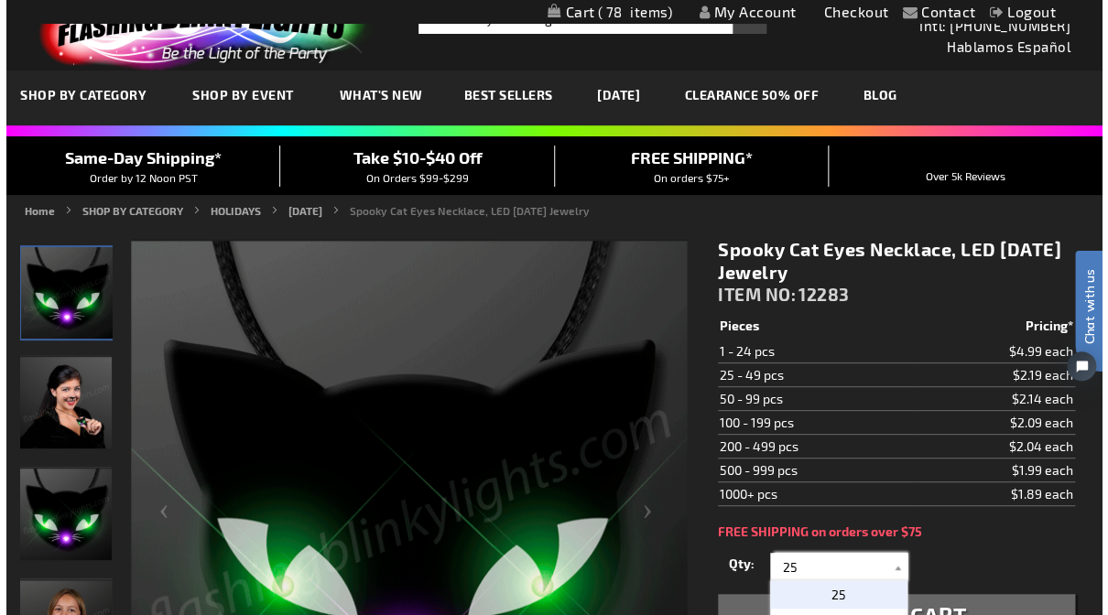
scroll to position [35, 0]
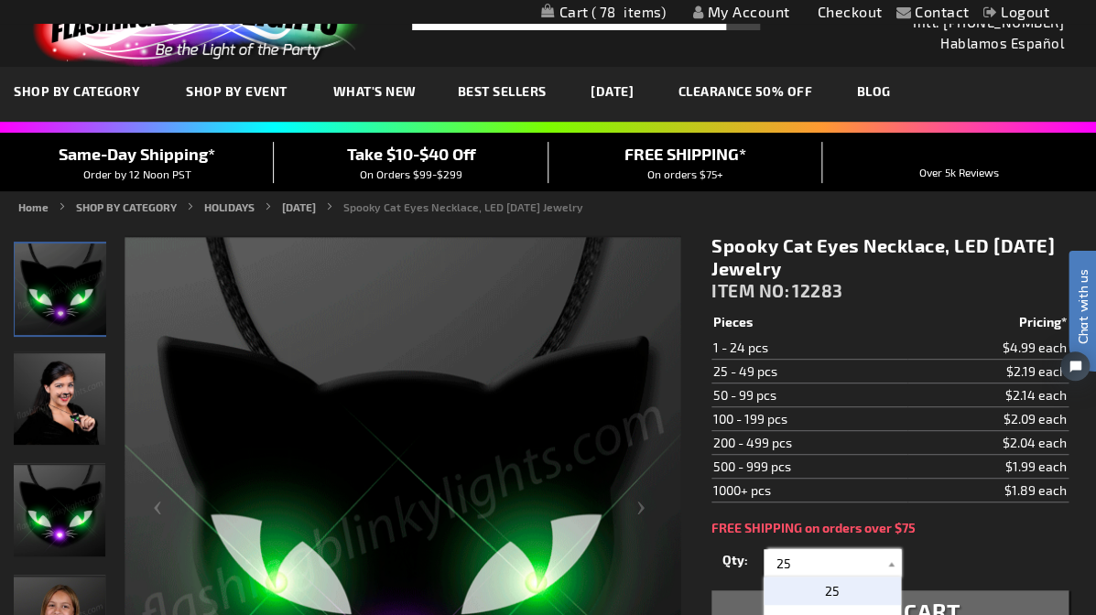
type input "25"
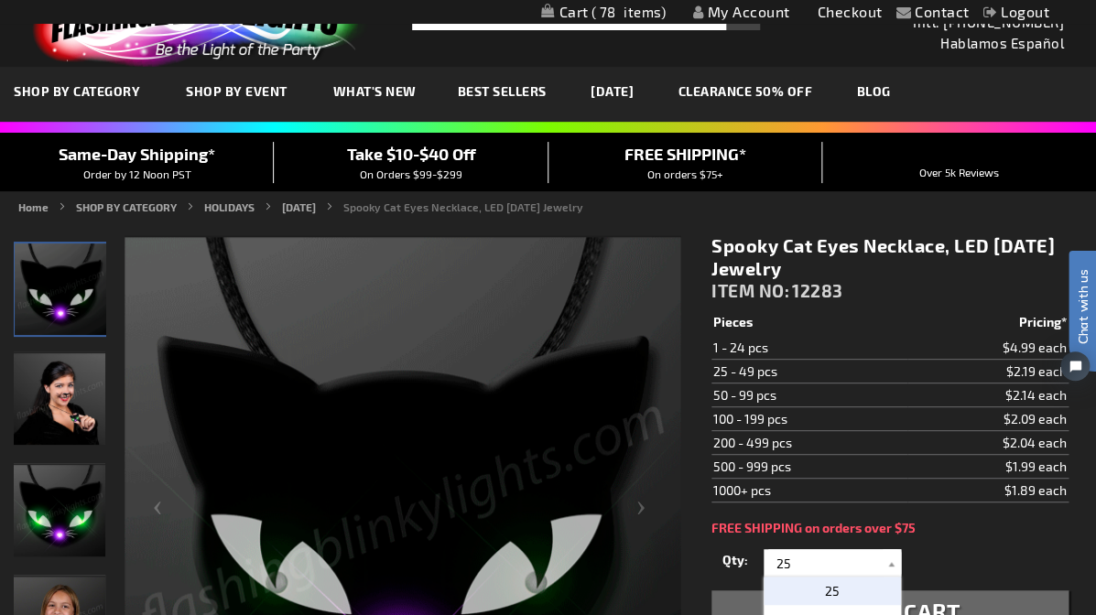
click at [826, 583] on span "25" at bounding box center [832, 591] width 15 height 16
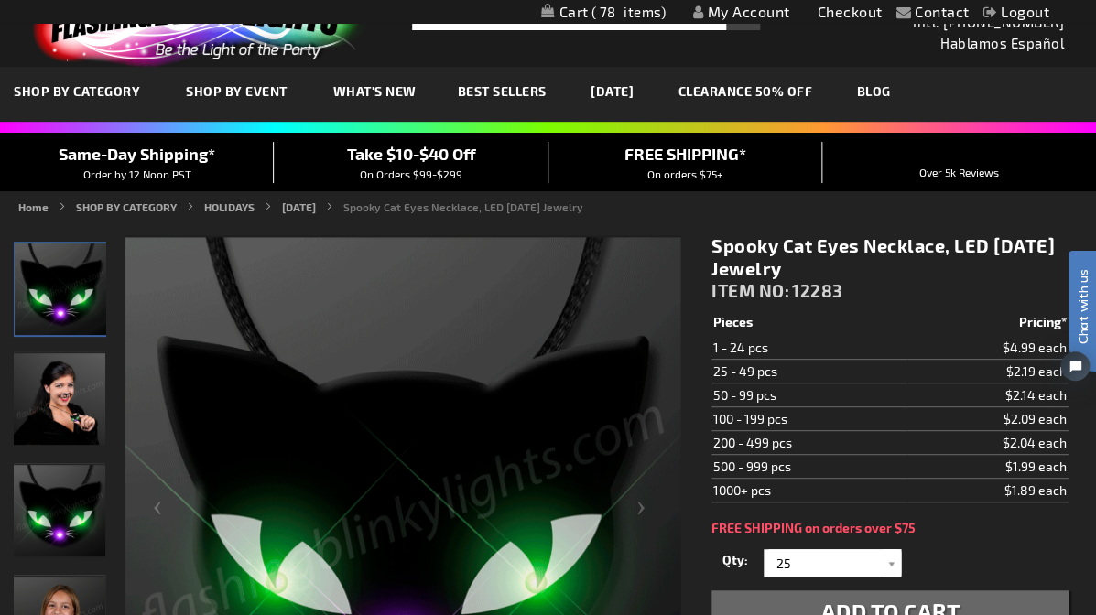
click at [850, 598] on span "Add to Cart" at bounding box center [889, 611] width 139 height 27
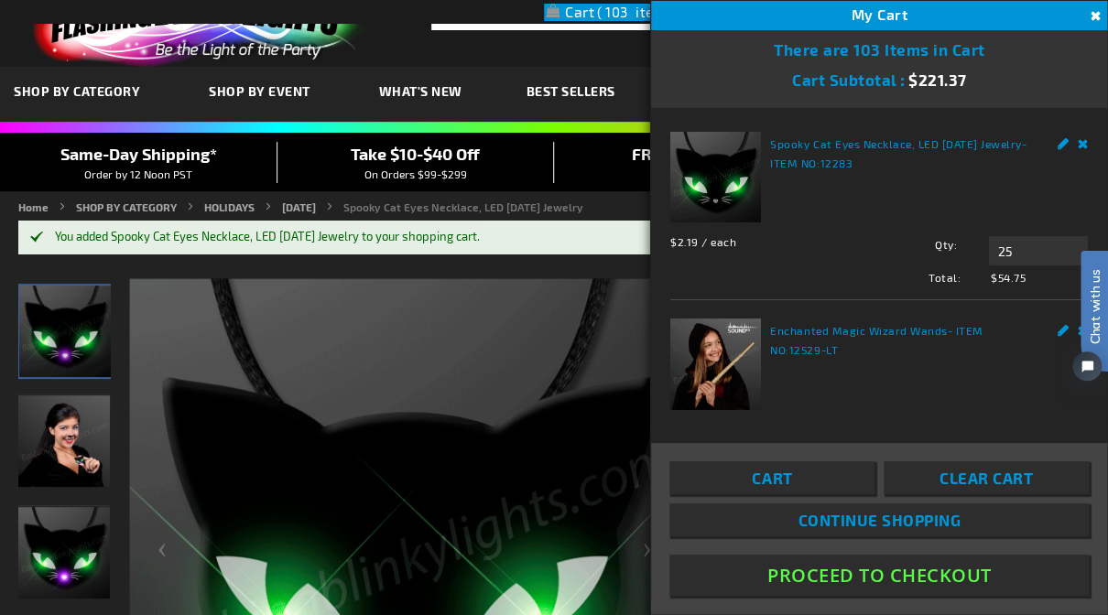
click at [861, 575] on button "Proceed To Checkout" at bounding box center [878, 575] width 419 height 41
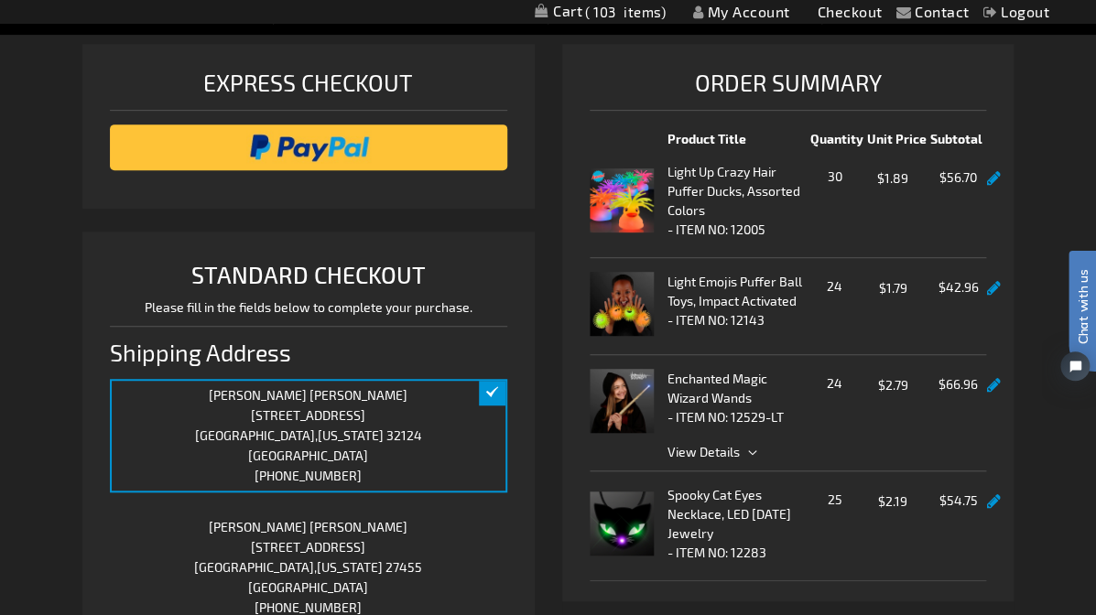
scroll to position [96, 0]
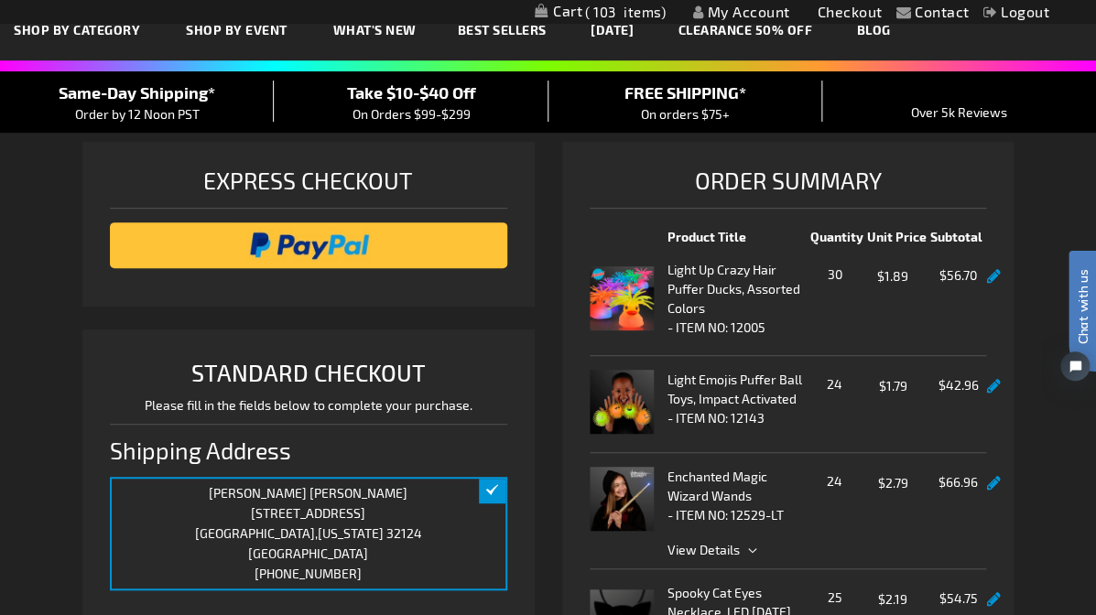
click at [829, 287] on span "30" at bounding box center [834, 276] width 53 height 23
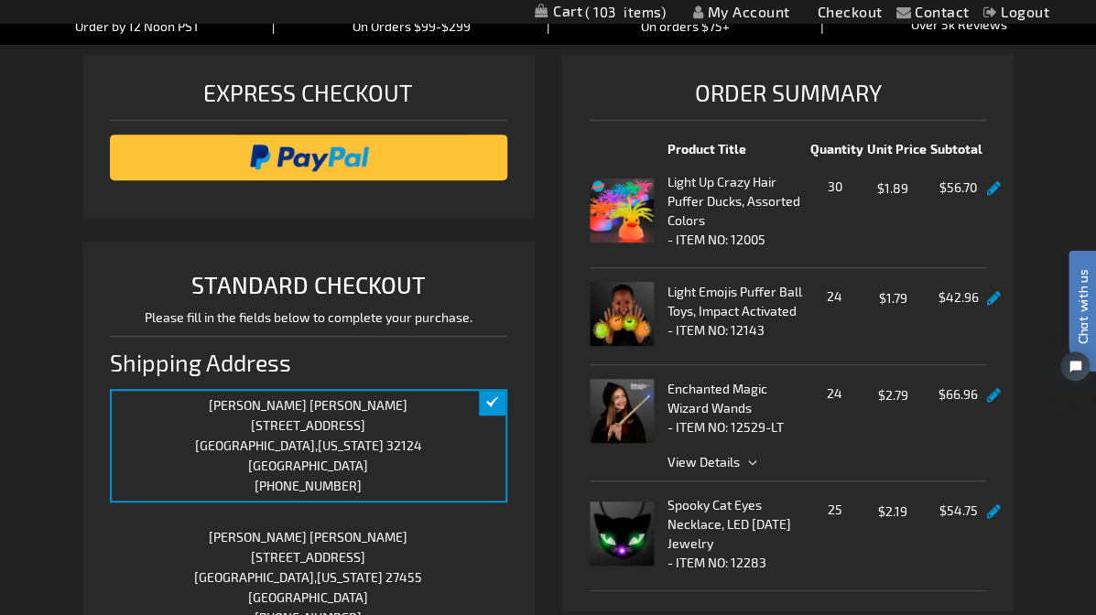
scroll to position [22, 0]
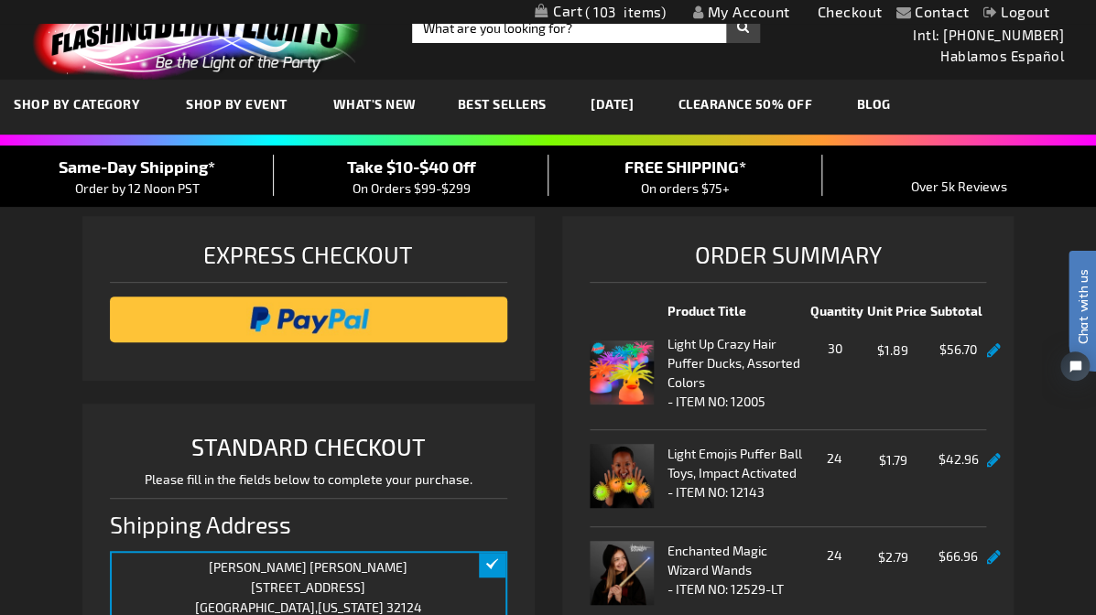
click at [987, 359] on link at bounding box center [994, 351] width 14 height 16
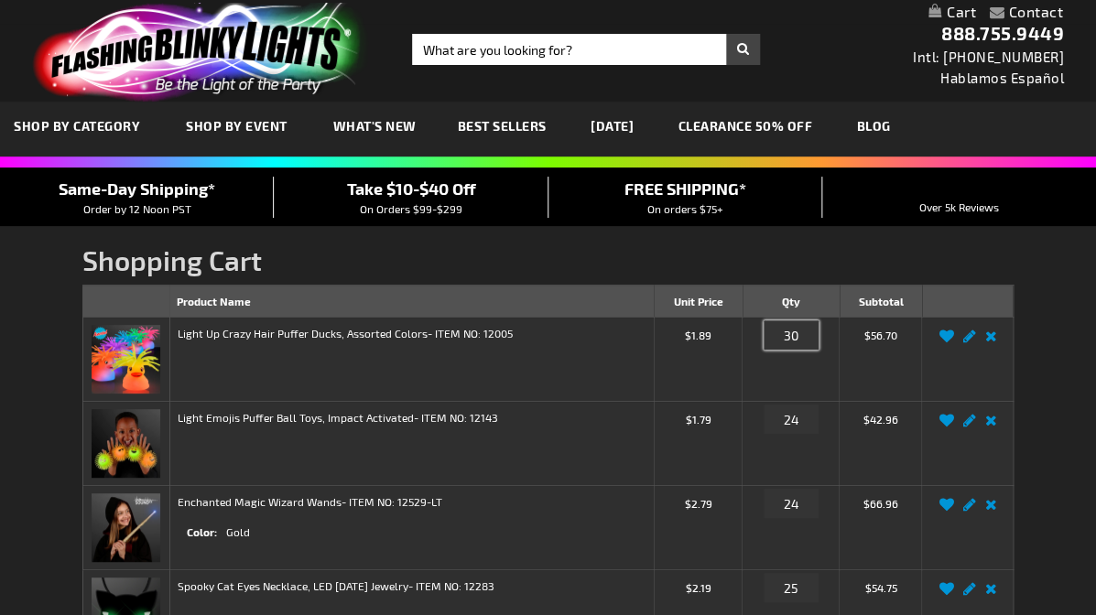
click at [799, 331] on input "30" at bounding box center [790, 334] width 55 height 29
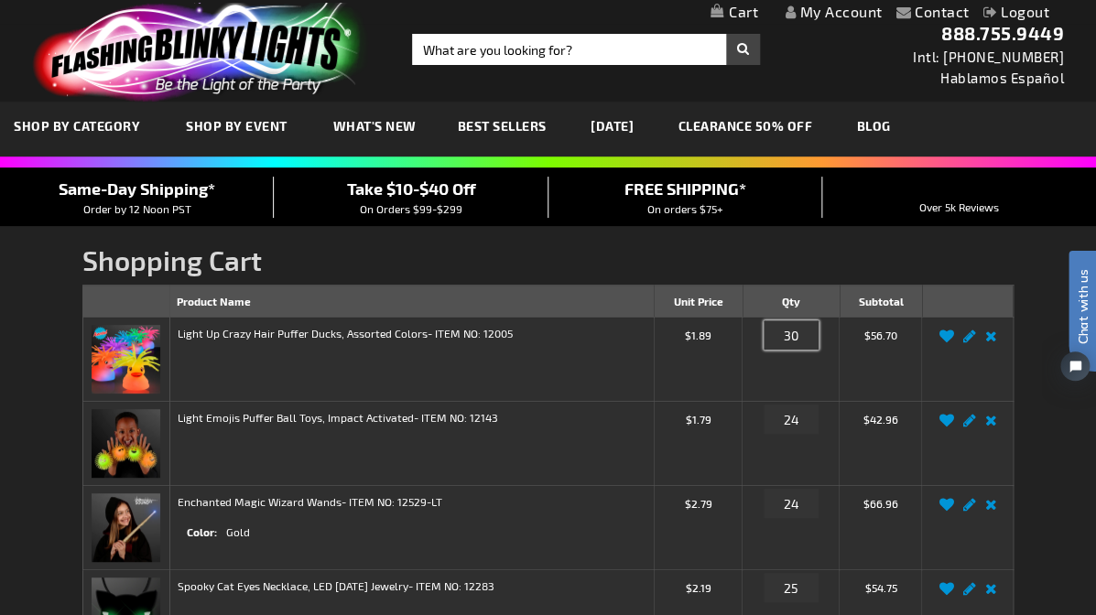
type input "3"
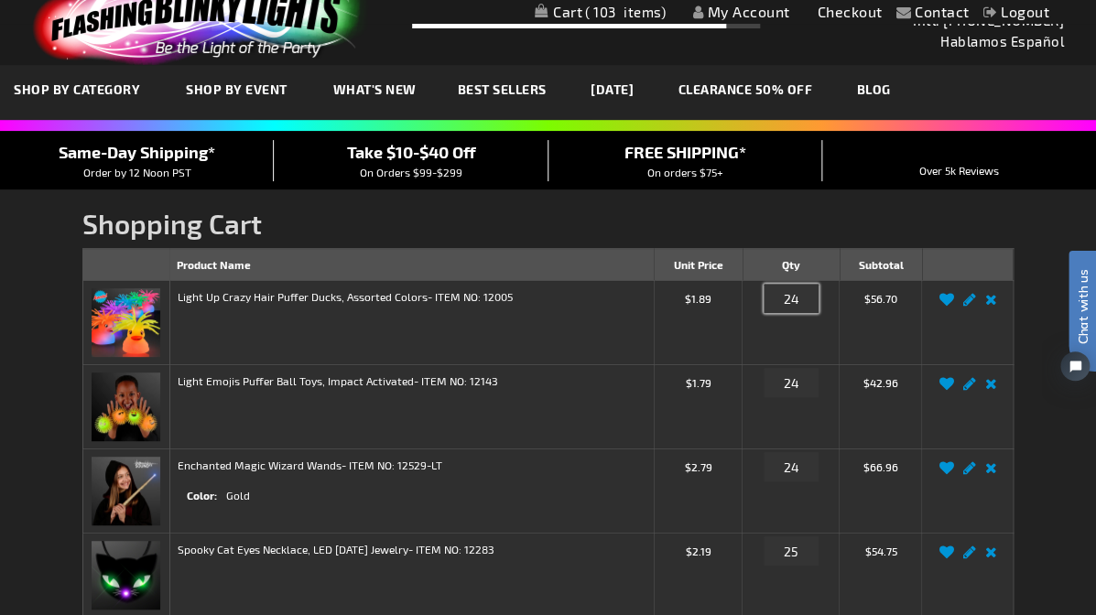
scroll to position [115, 0]
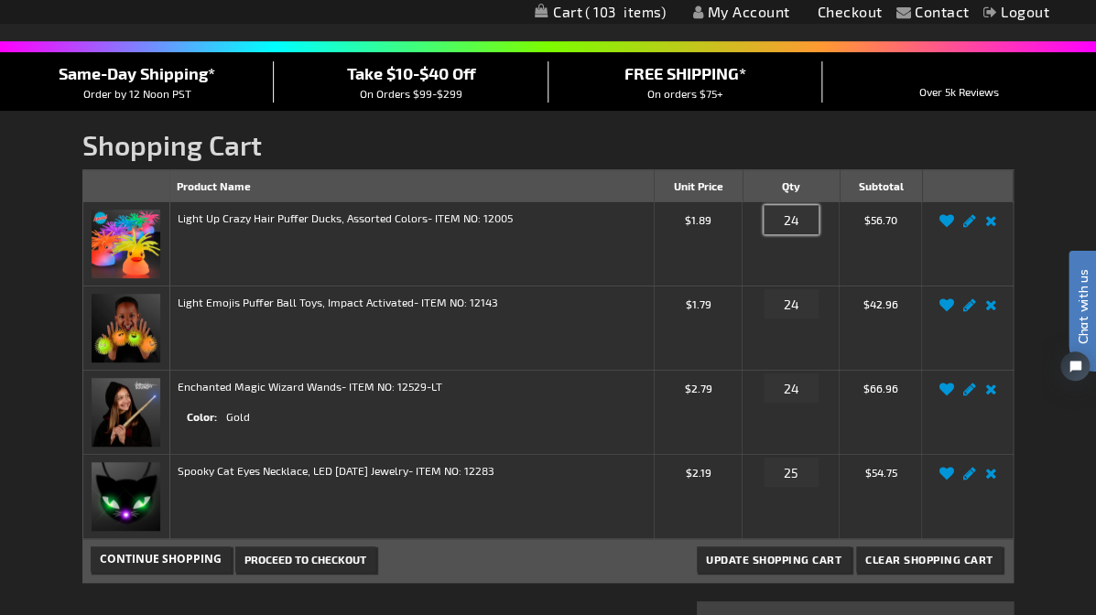
type input "24"
click at [815, 554] on span "Update Shopping Cart" at bounding box center [773, 559] width 135 height 13
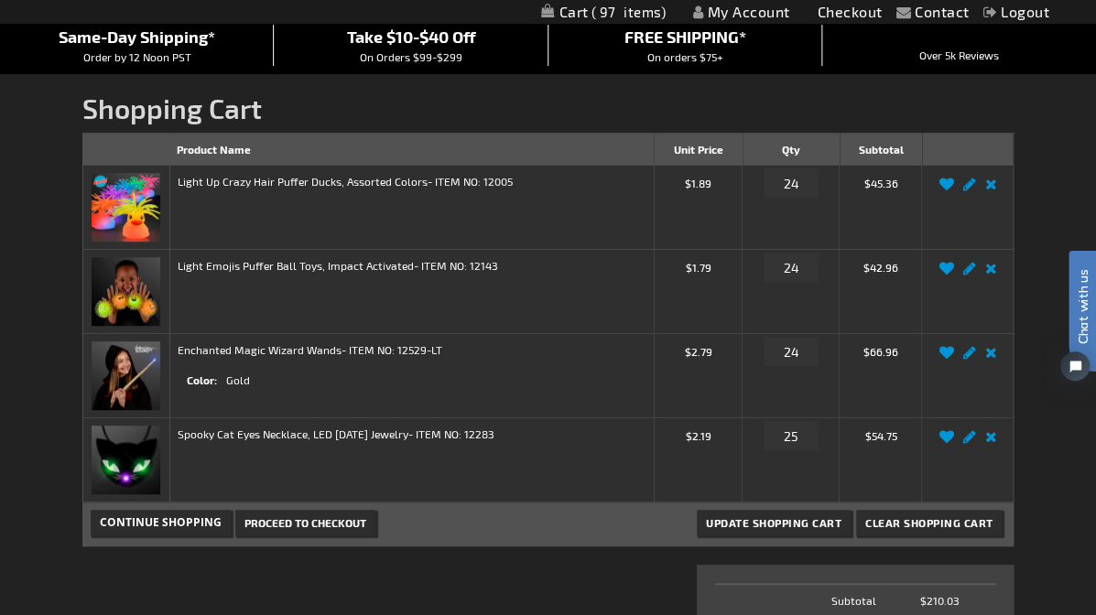
scroll to position [156, 0]
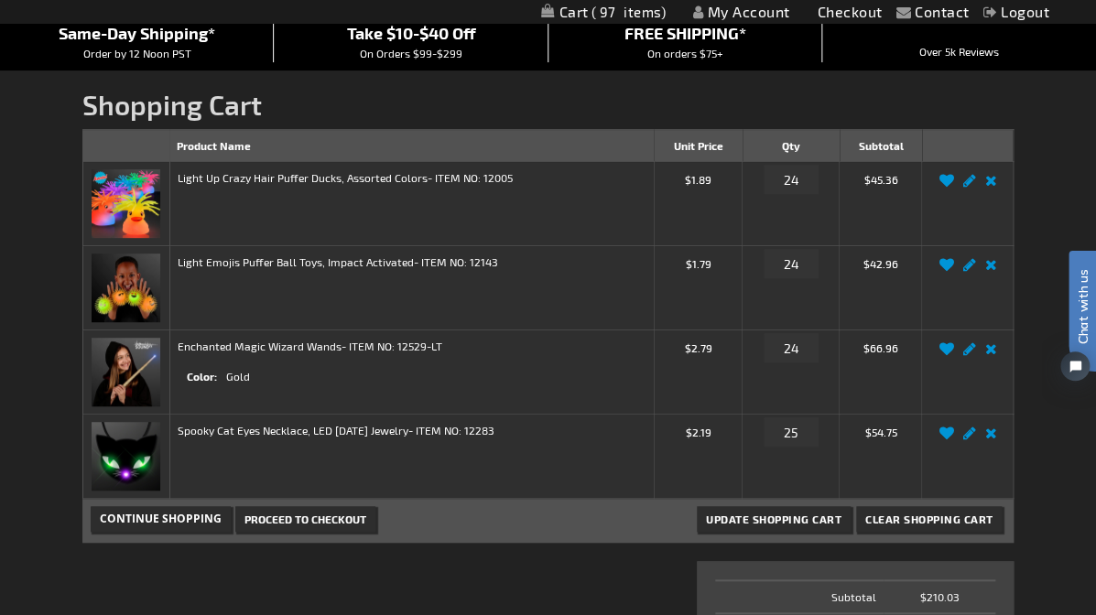
click at [277, 513] on span "Proceed to Checkout" at bounding box center [305, 519] width 122 height 13
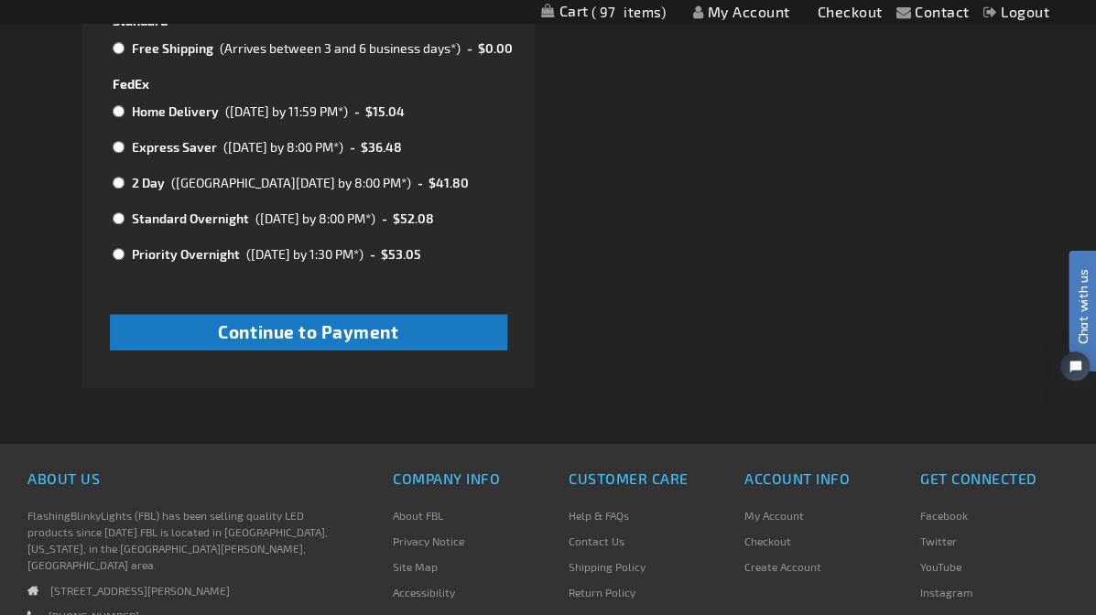
scroll to position [1391, 0]
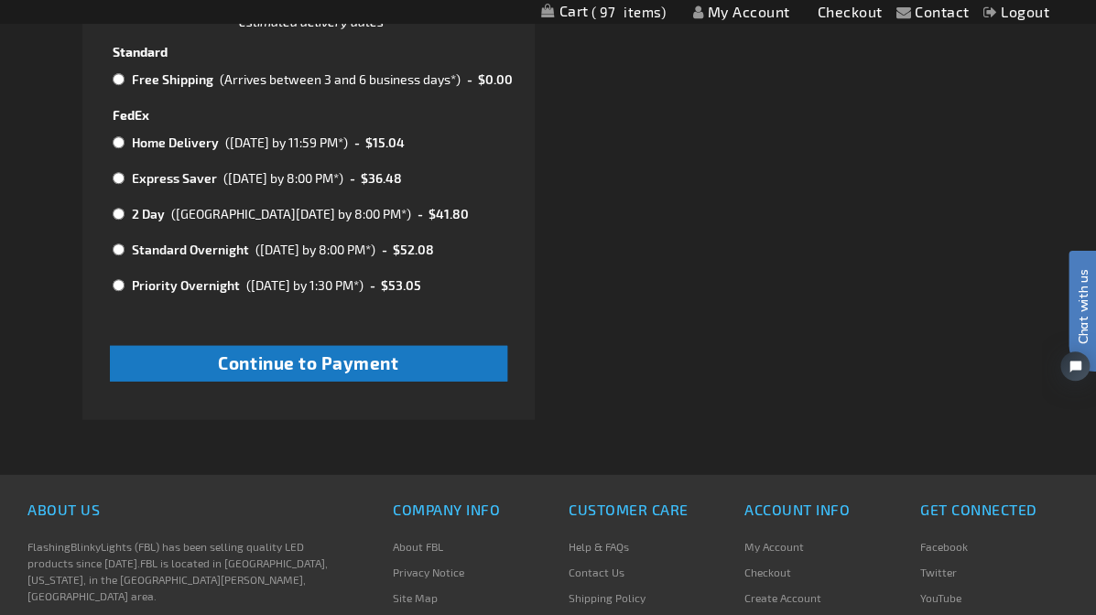
click at [117, 72] on input "radio" at bounding box center [119, 79] width 12 height 15
radio input "true"
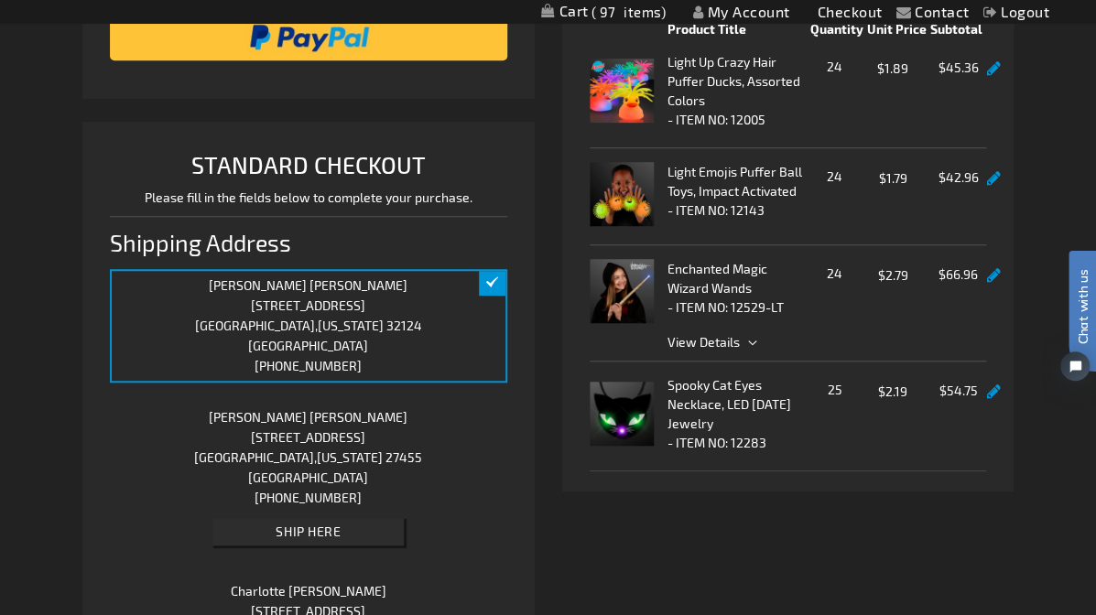
scroll to position [256, 0]
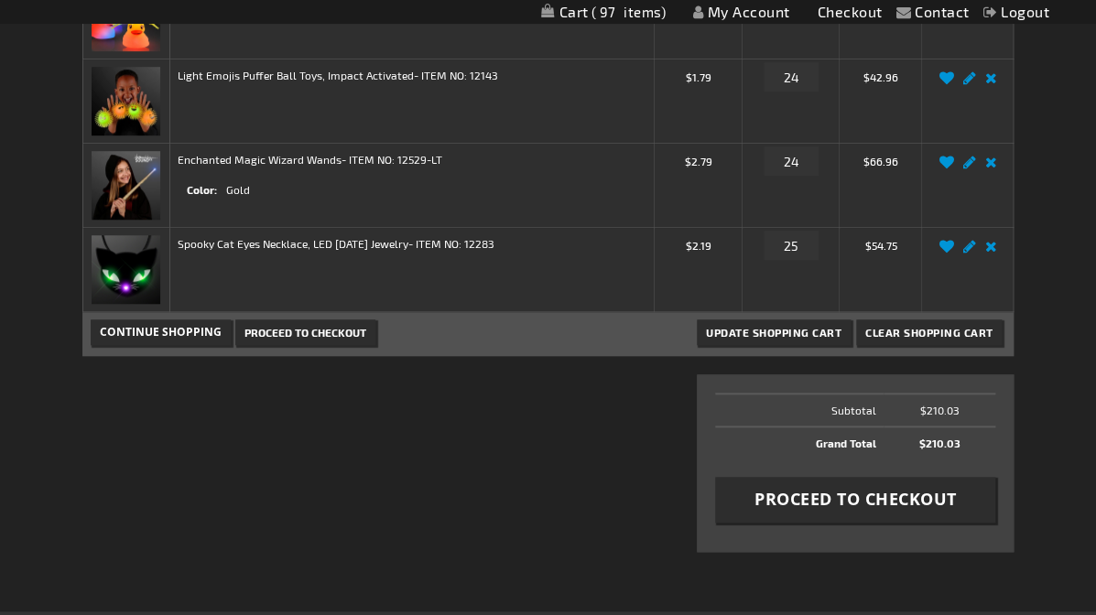
scroll to position [384, 0]
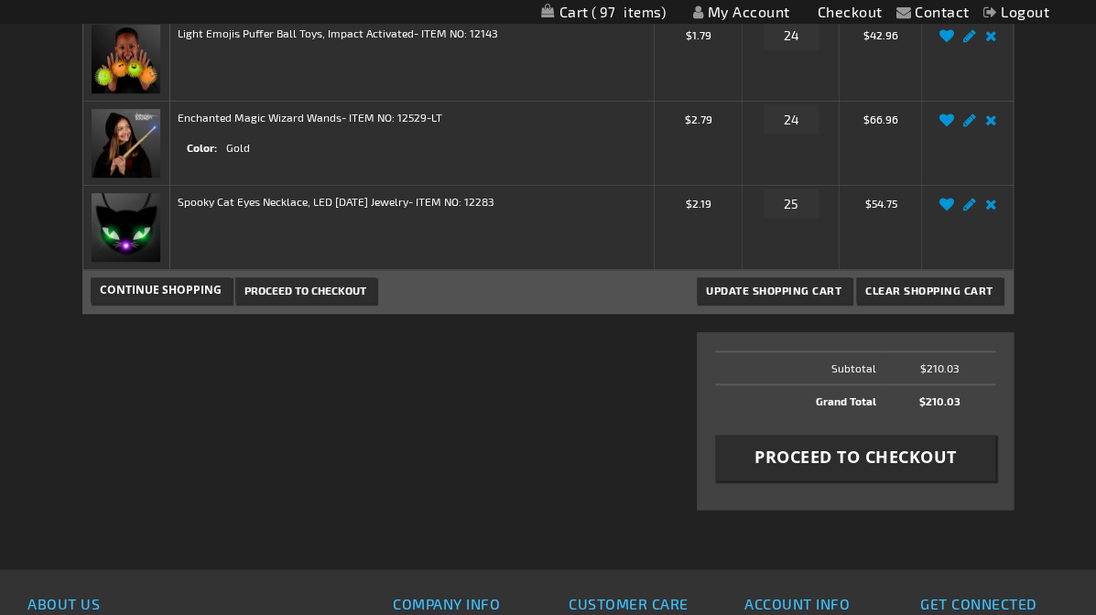
click at [817, 446] on span "Proceed to Checkout" at bounding box center [855, 457] width 202 height 23
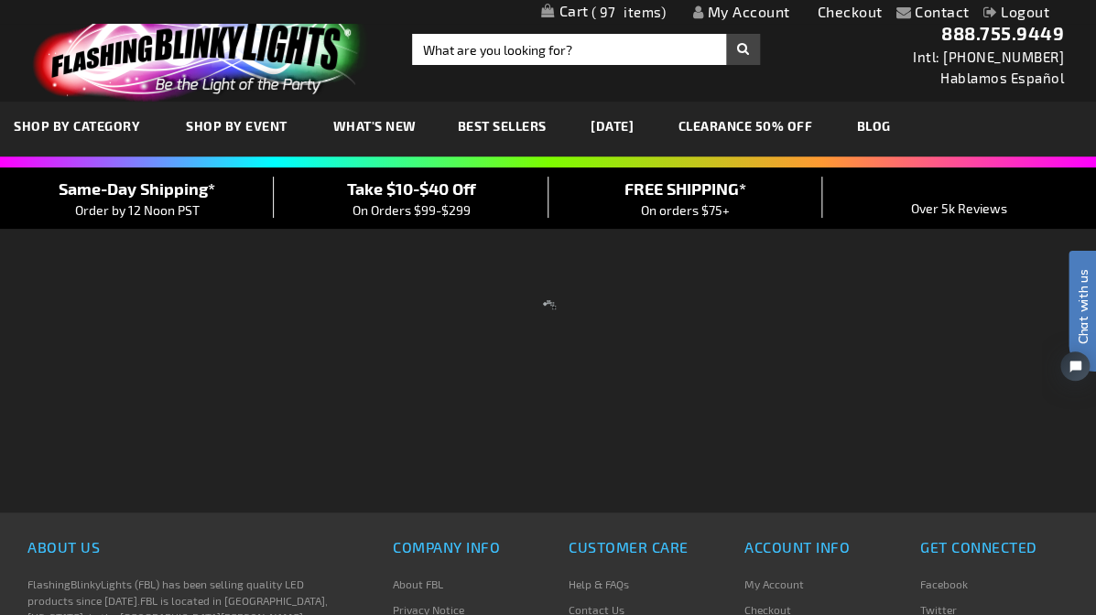
scroll to position [9, 0]
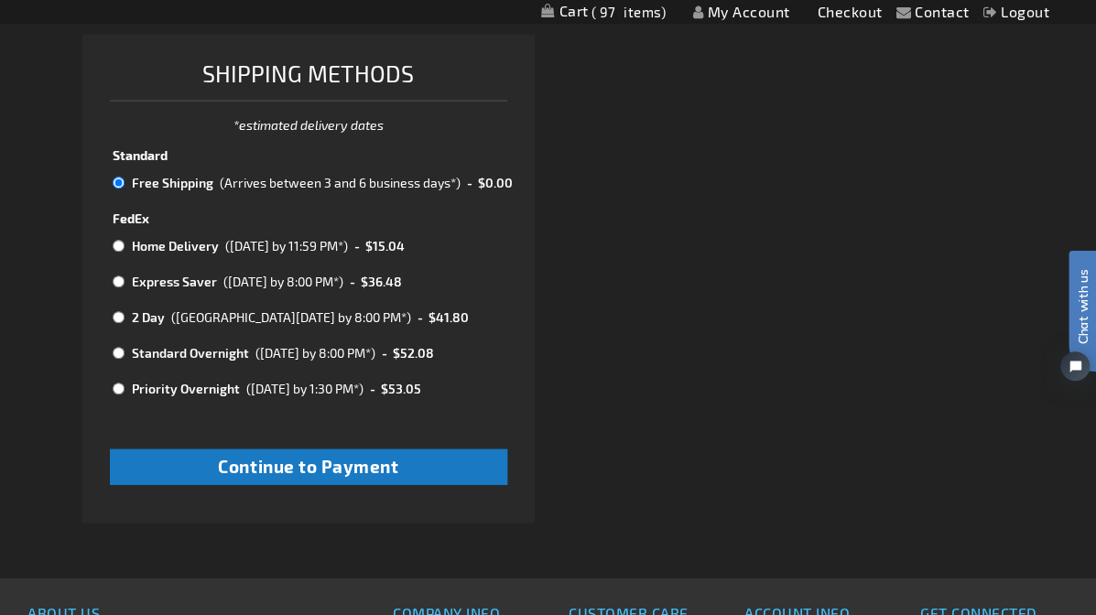
scroll to position [1291, 0]
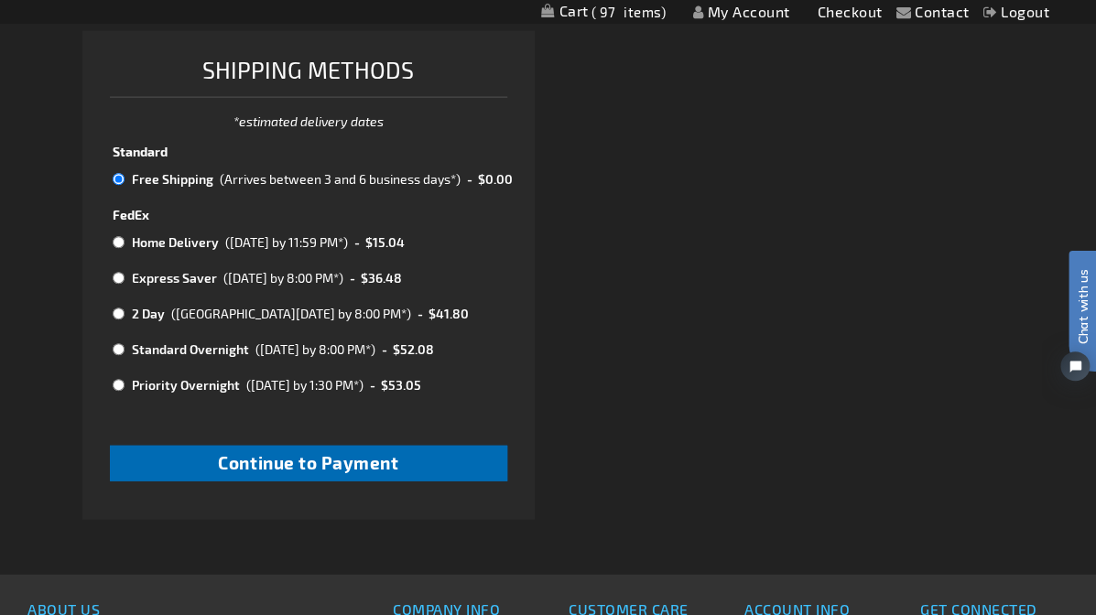
click at [328, 452] on span "Continue to Payment" at bounding box center [308, 462] width 180 height 21
checkbox input "true"
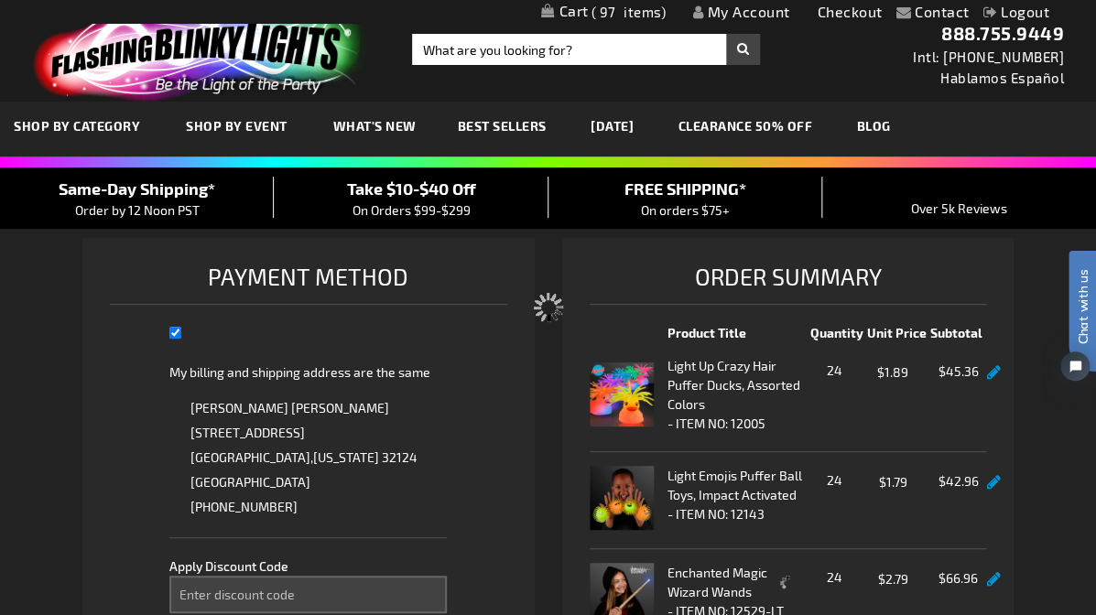
select select "43374f2f6bfc465a9a5794714e4e037f5af5ef95"
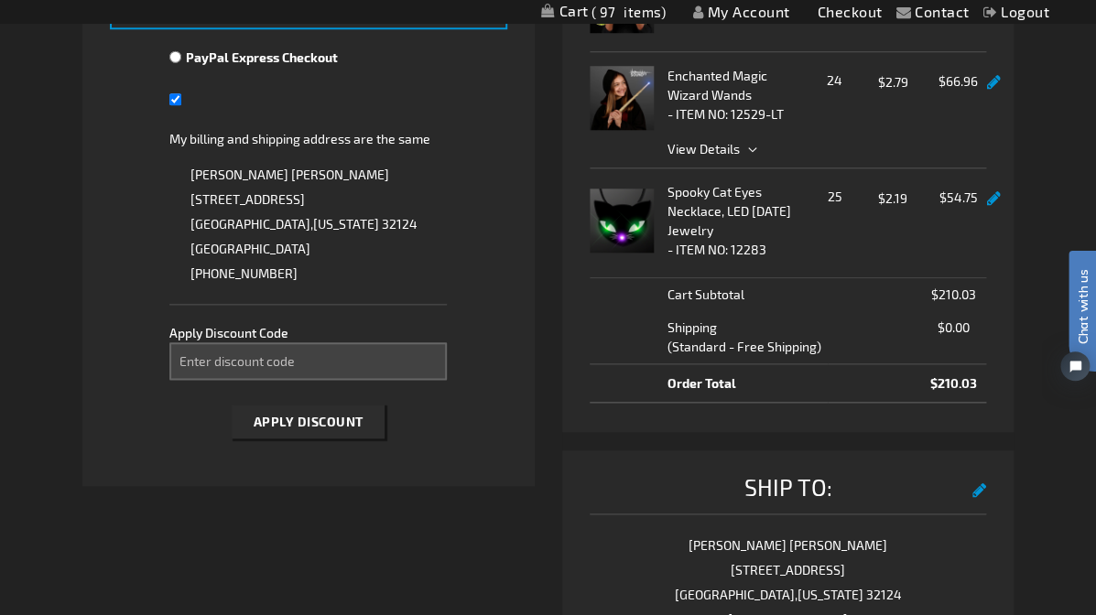
scroll to position [7, 0]
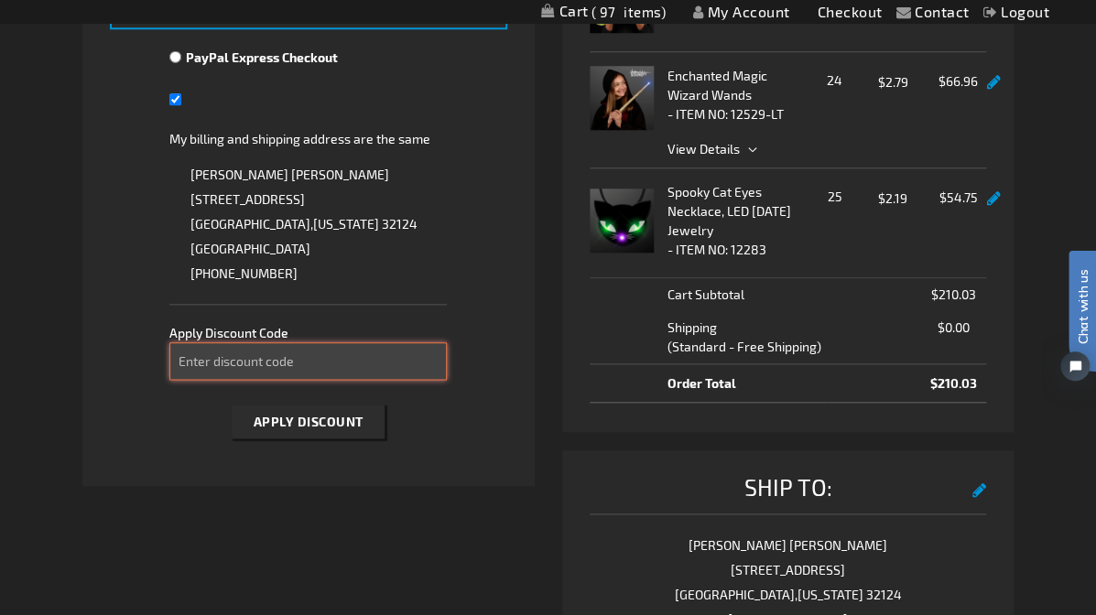
click at [289, 361] on input "Enter discount code" at bounding box center [308, 361] width 278 height 38
type input "spooky10"
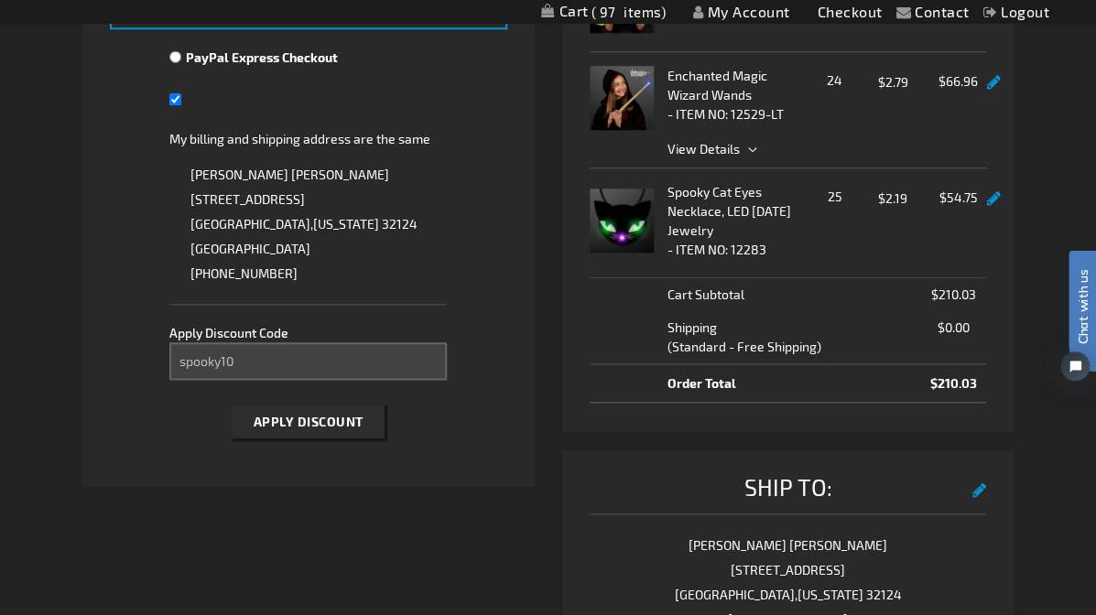
click at [310, 415] on span "Apply Discount" at bounding box center [309, 422] width 110 height 16
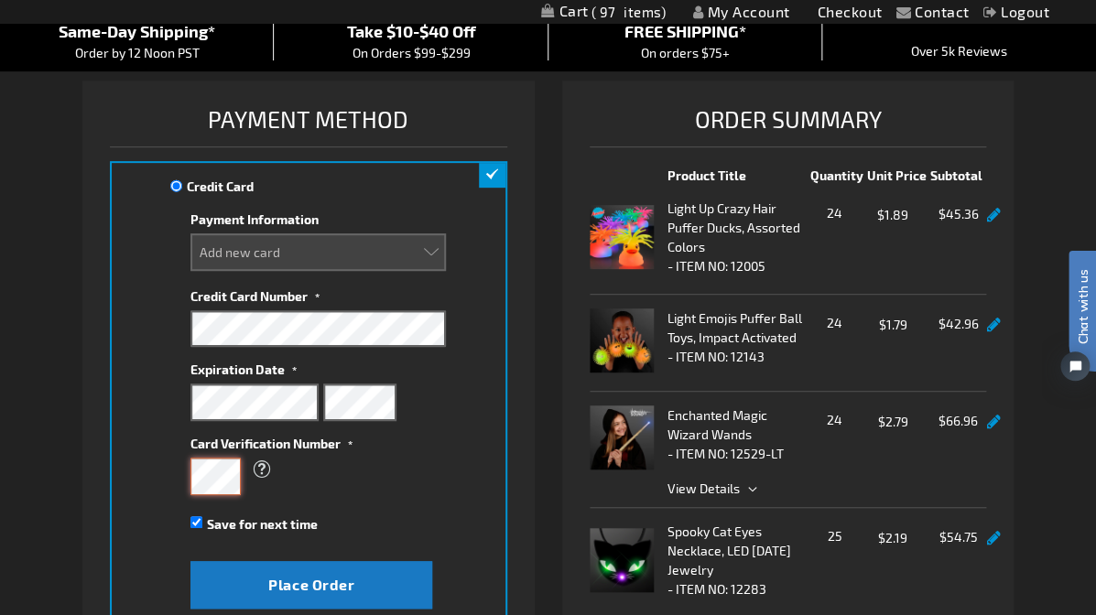
scroll to position [160, 0]
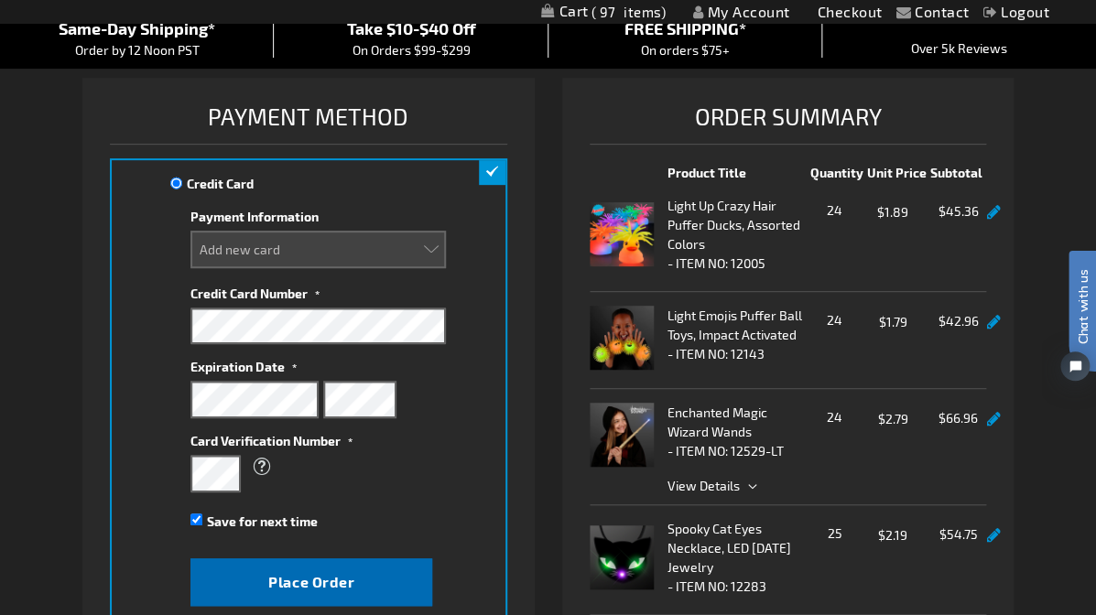
click at [318, 576] on span "Place Order" at bounding box center [311, 581] width 86 height 17
select select
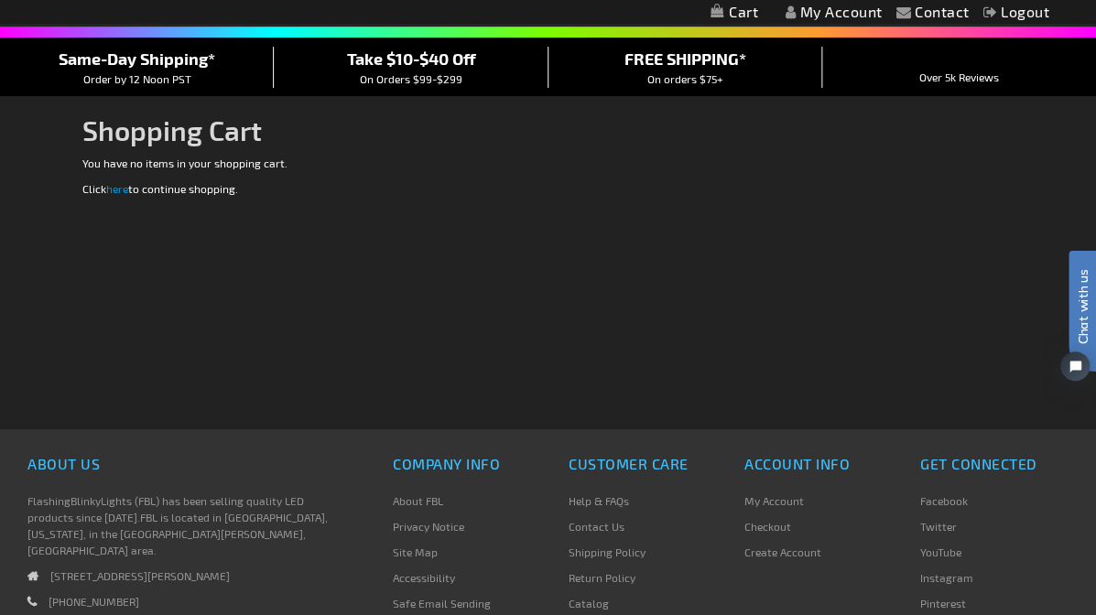
scroll to position [32, 0]
